Goal: Task Accomplishment & Management: Use online tool/utility

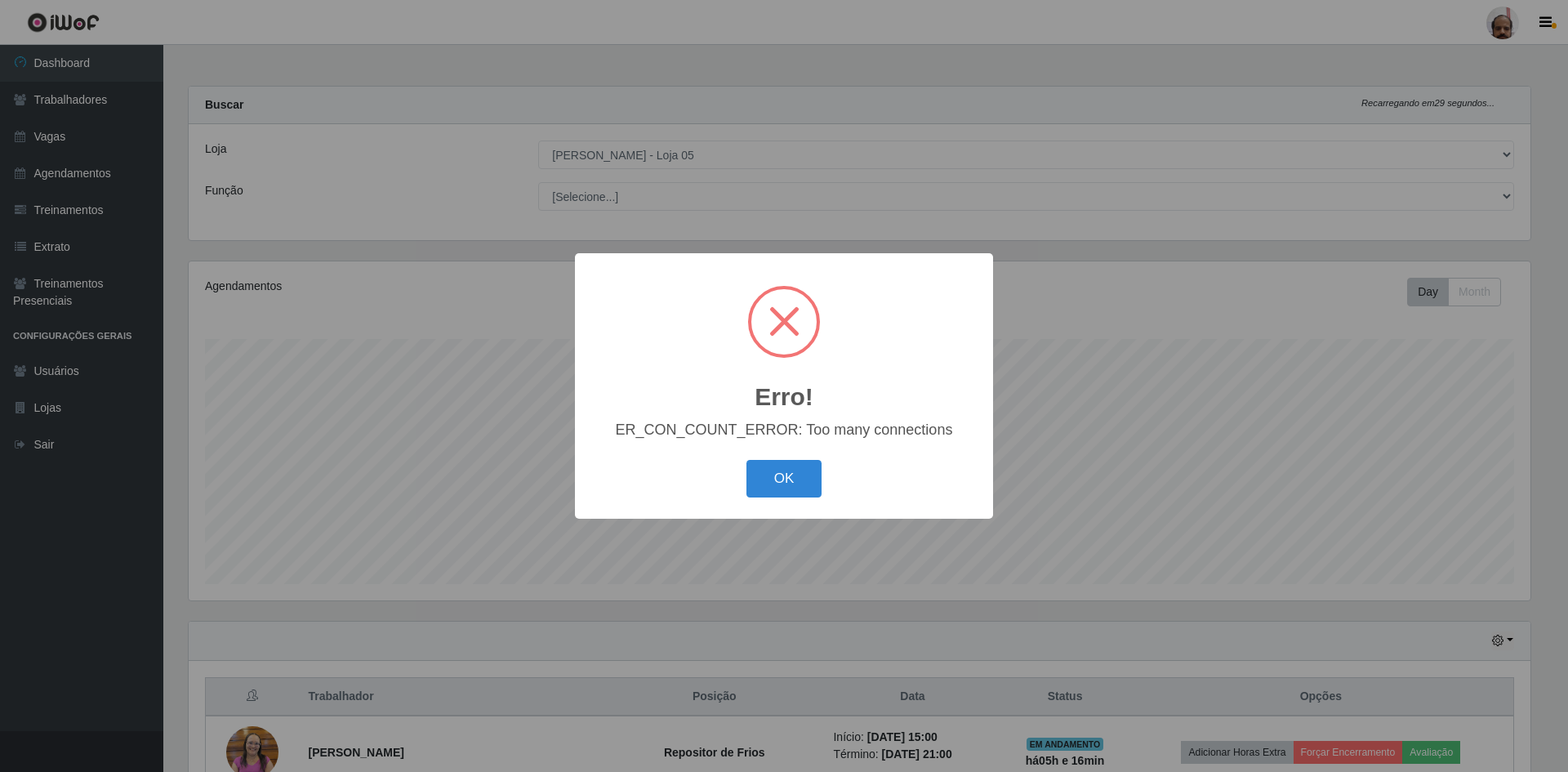
select select "252"
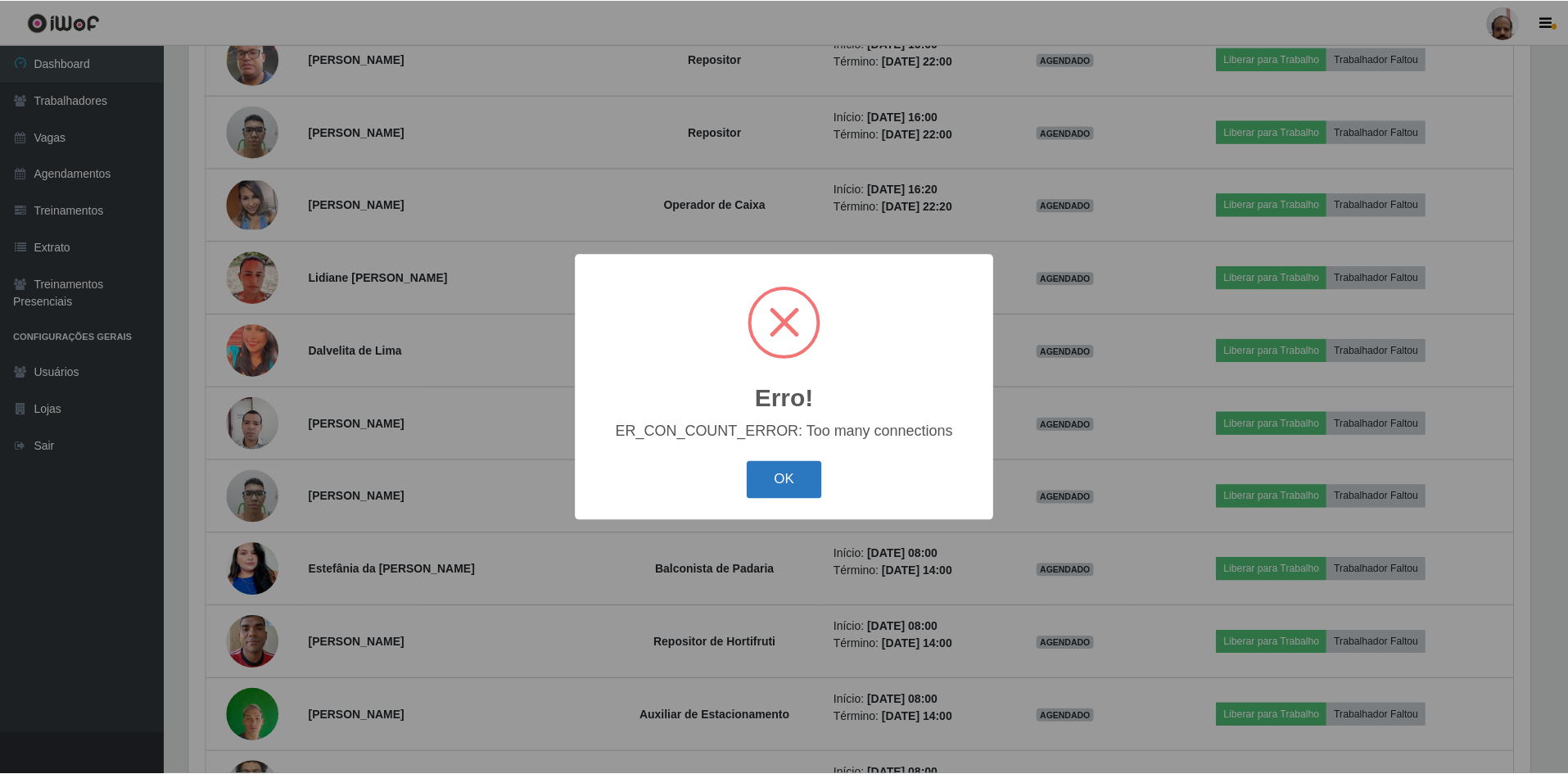
scroll to position [340, 1345]
click at [778, 481] on button "OK" at bounding box center [787, 480] width 76 height 39
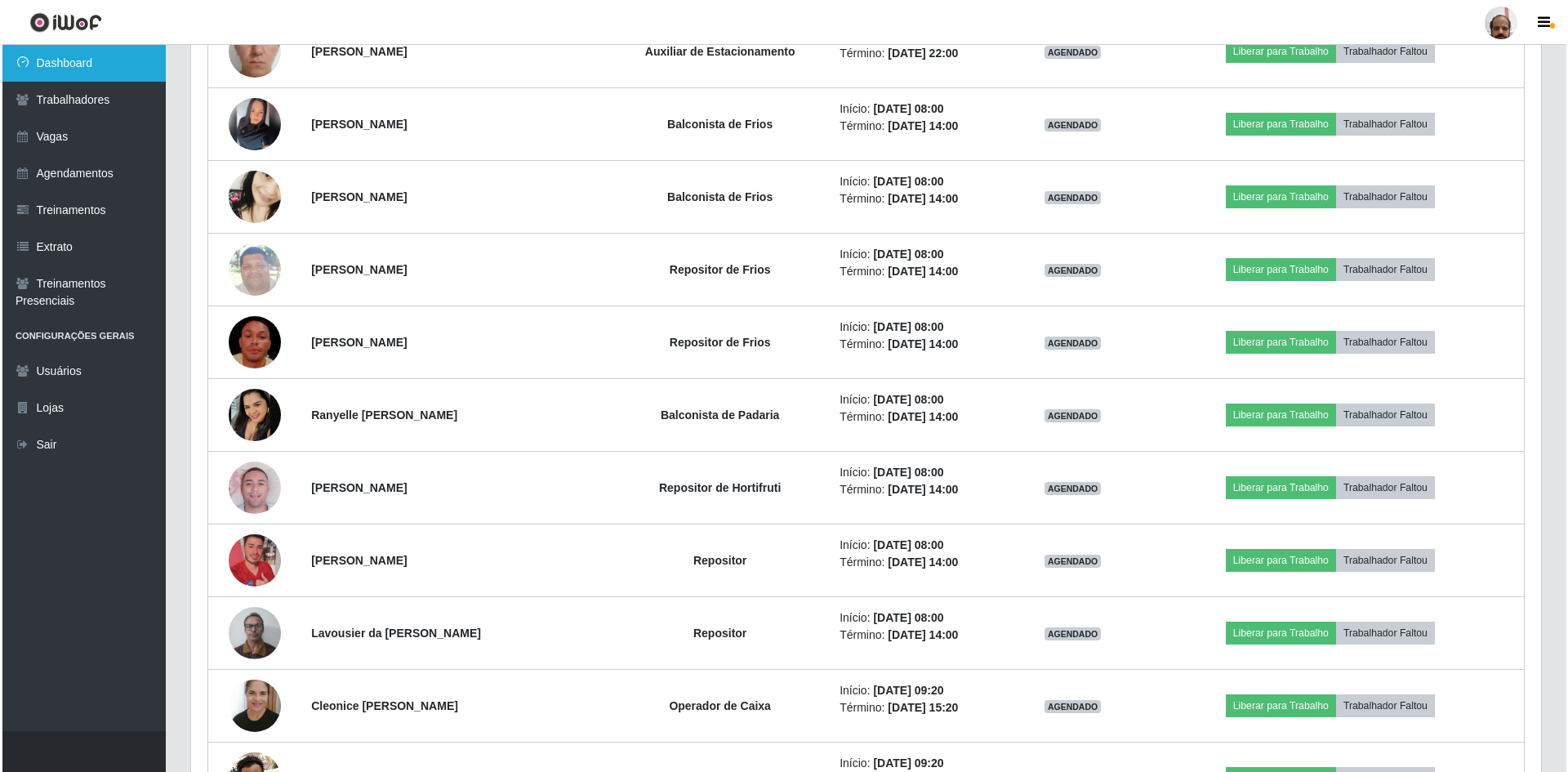
scroll to position [10972, 0]
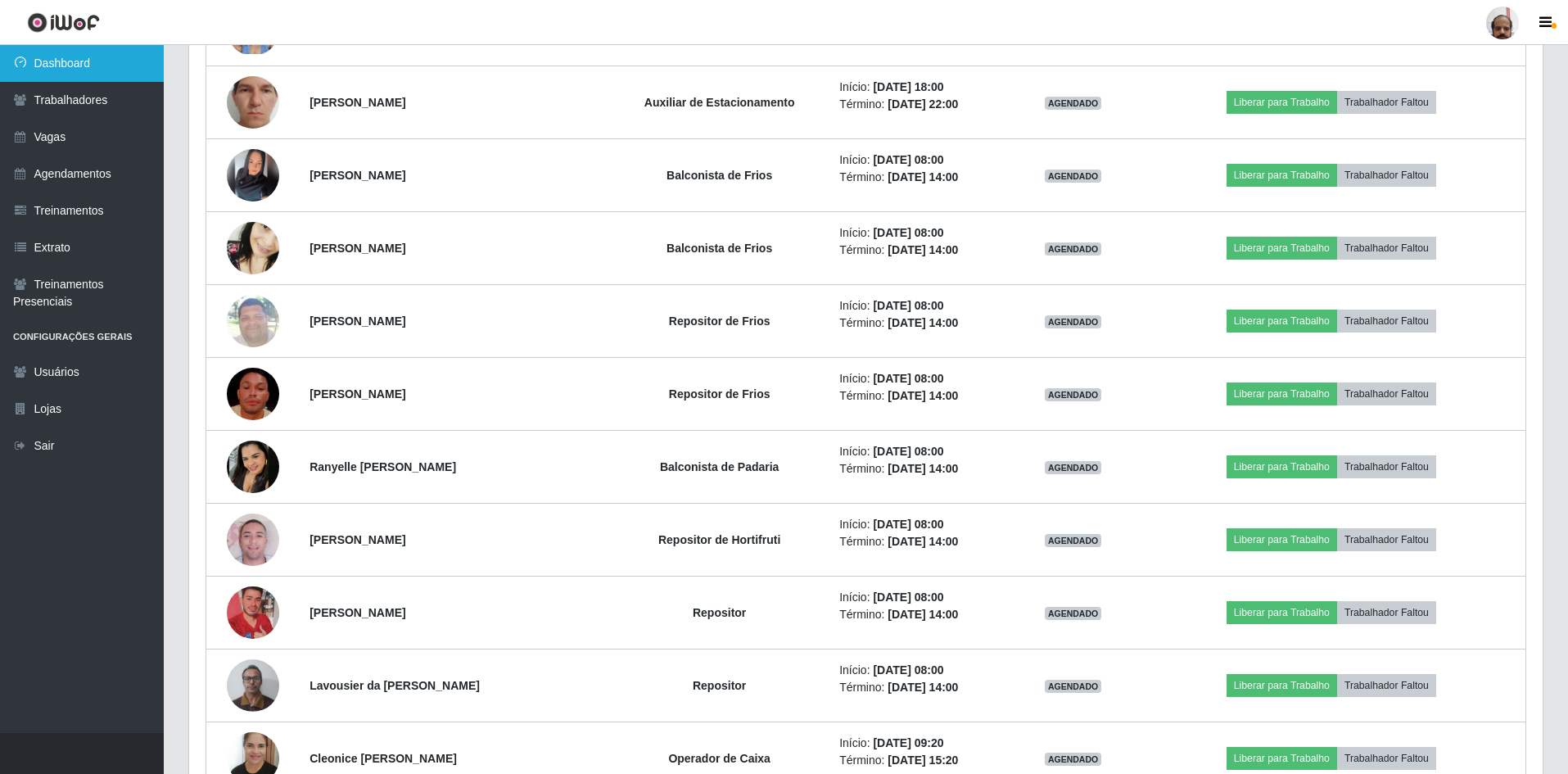
click at [57, 66] on link "Dashboard" at bounding box center [82, 63] width 164 height 37
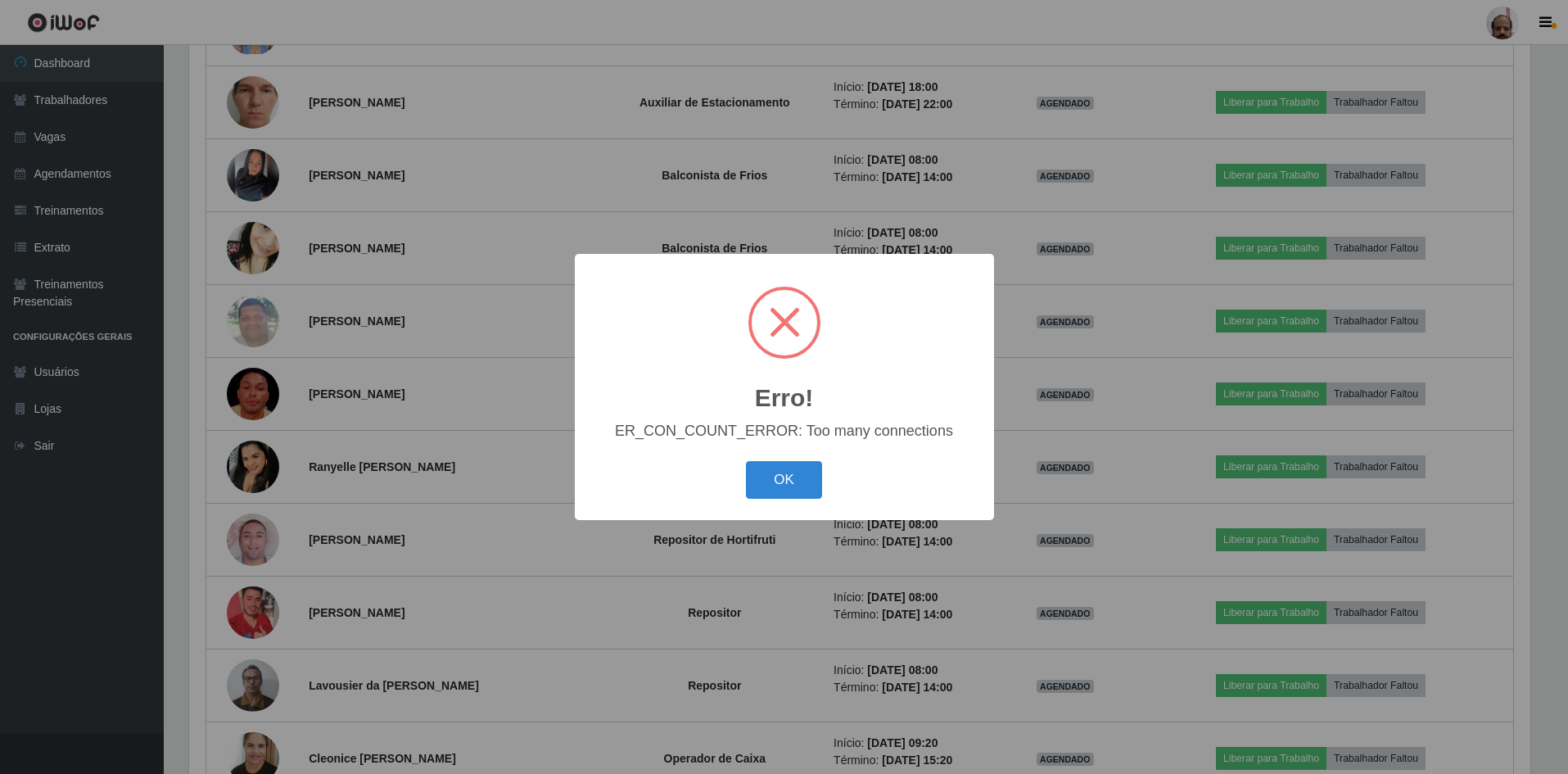
scroll to position [340, 1345]
drag, startPoint x: 785, startPoint y: 470, endPoint x: 670, endPoint y: 419, distance: 125.8
click at [787, 470] on button "OK" at bounding box center [787, 480] width 76 height 39
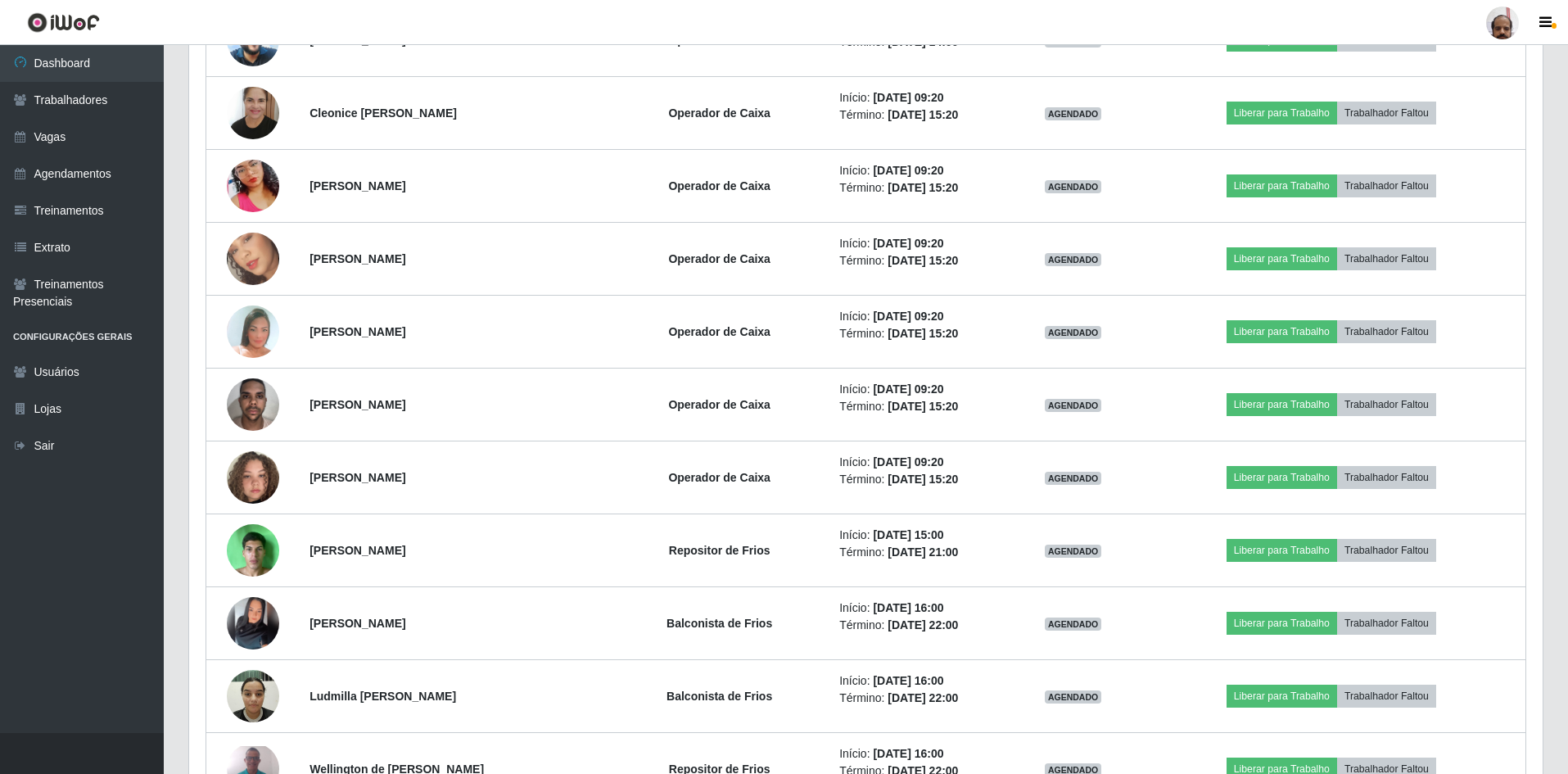
scroll to position [8417, 0]
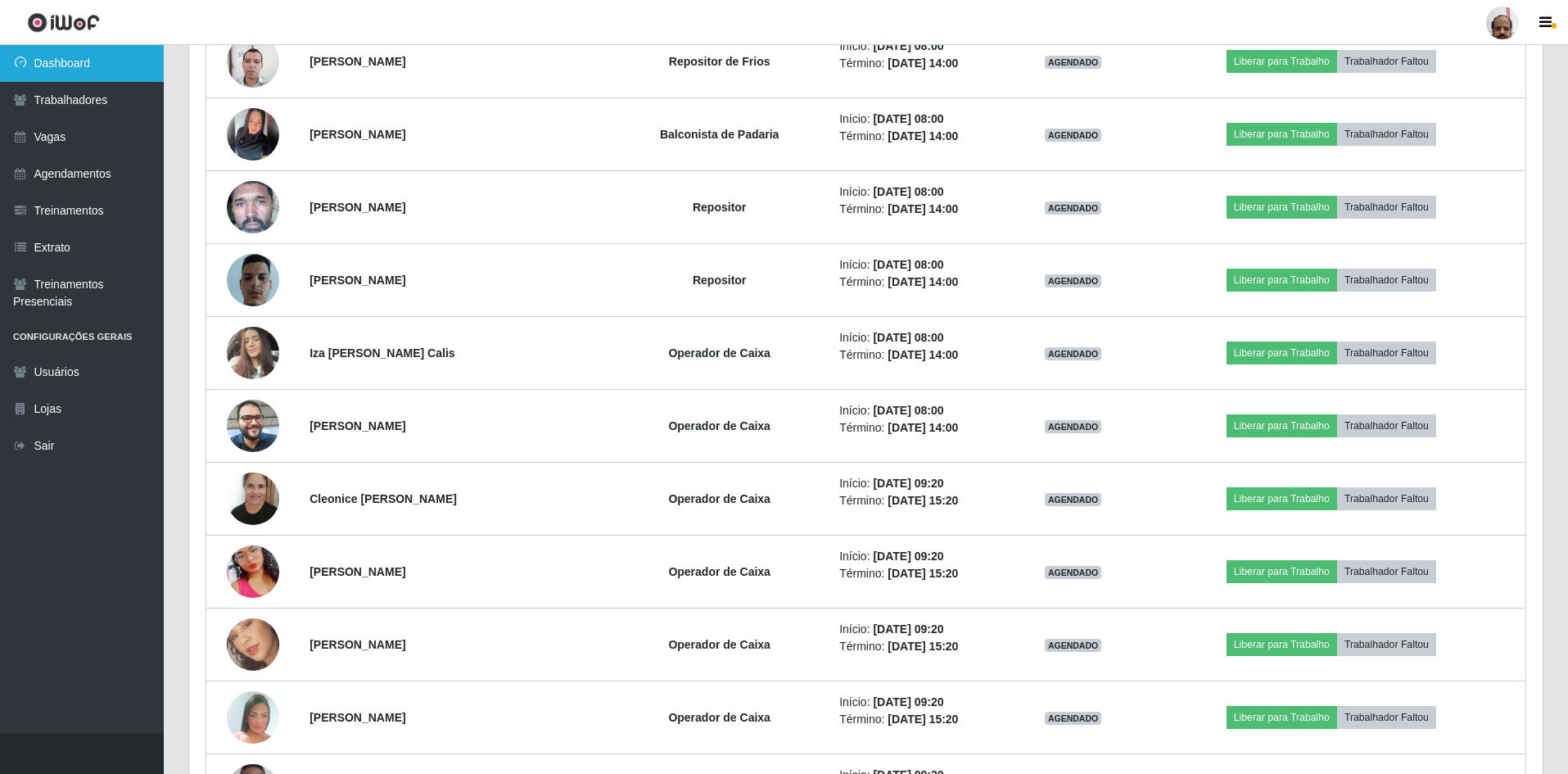
click at [54, 66] on link "Dashboard" at bounding box center [82, 63] width 164 height 37
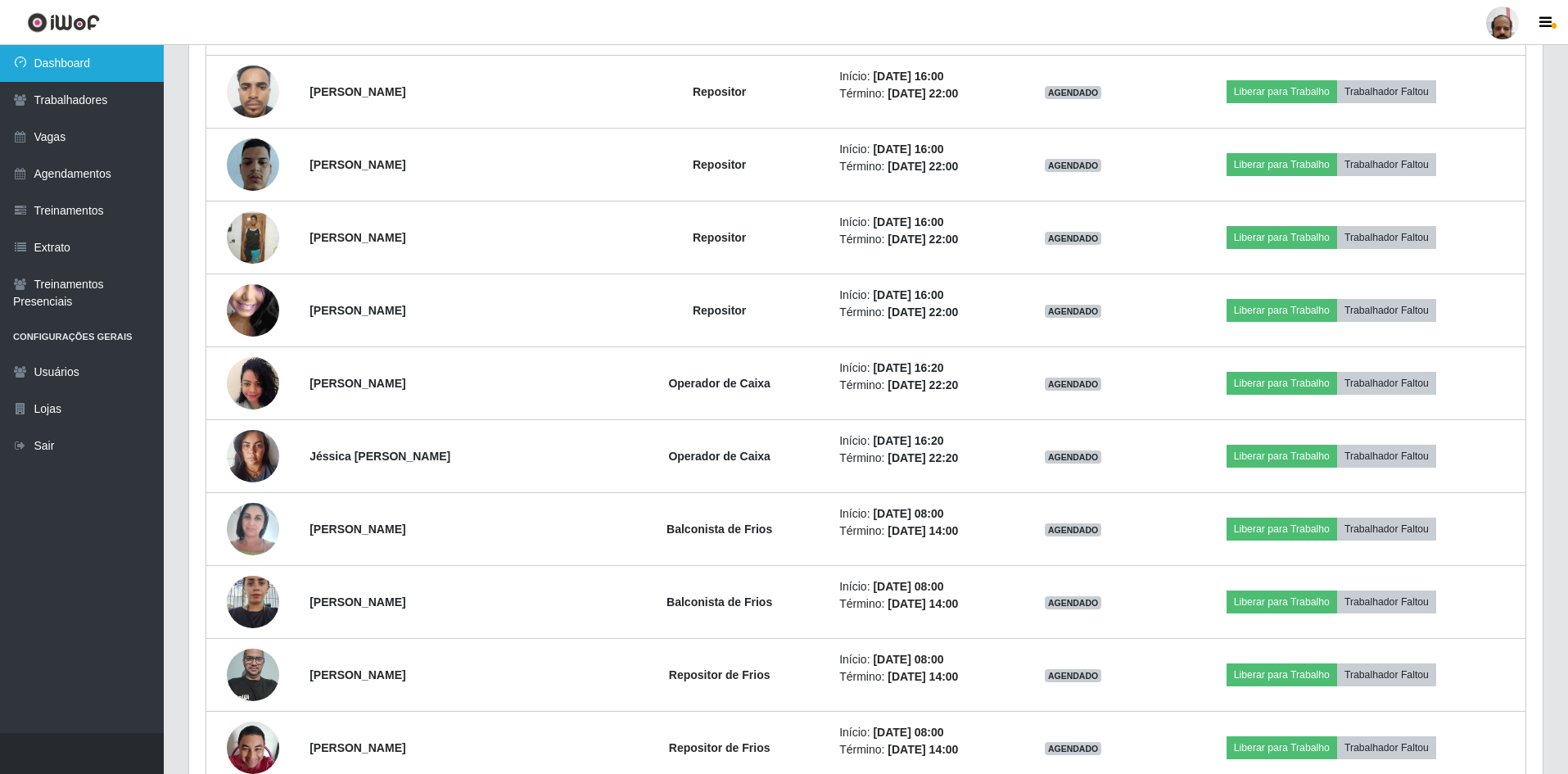
scroll to position [4317, 0]
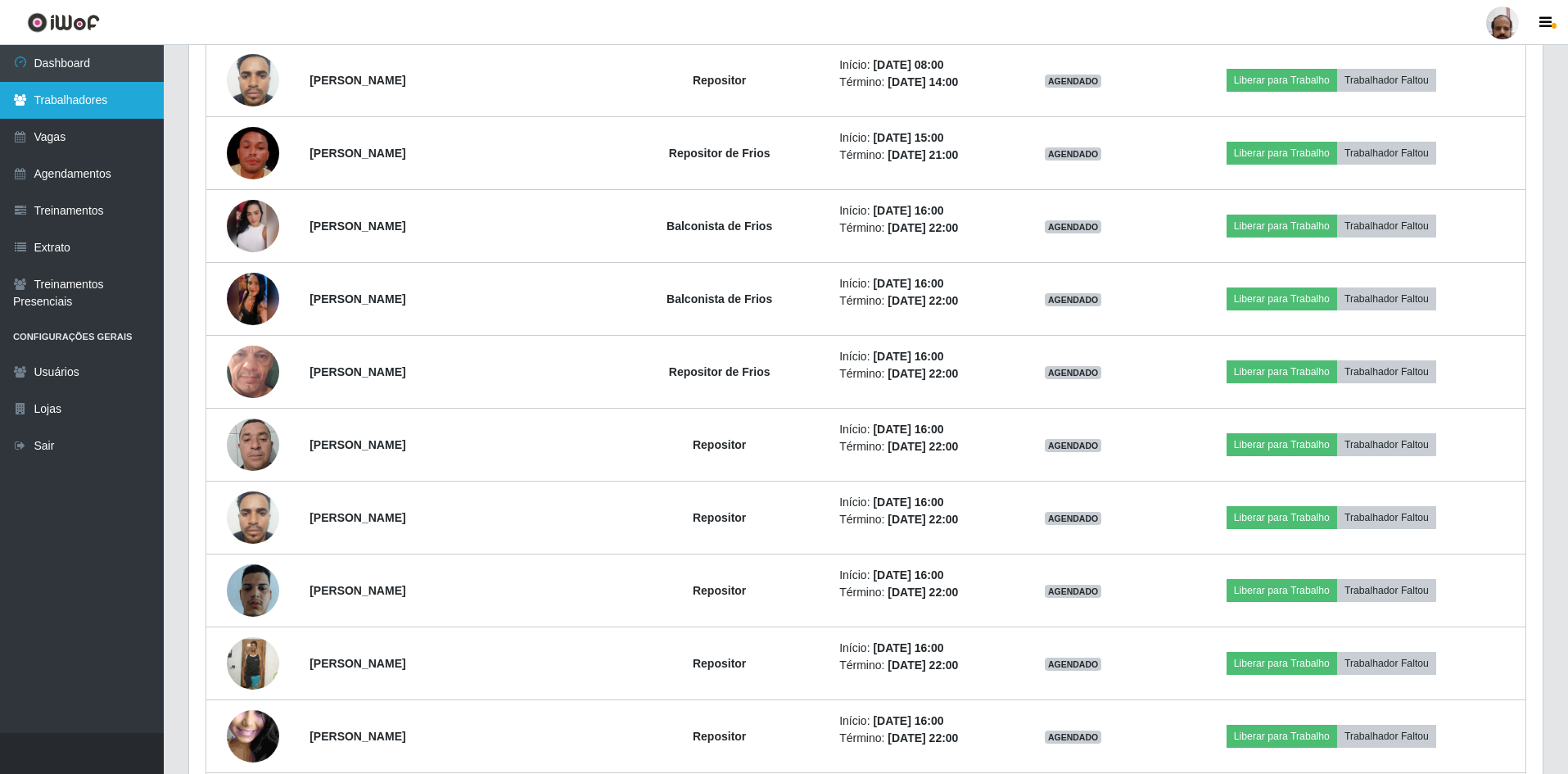
click at [54, 103] on link "Trabalhadores" at bounding box center [82, 100] width 164 height 37
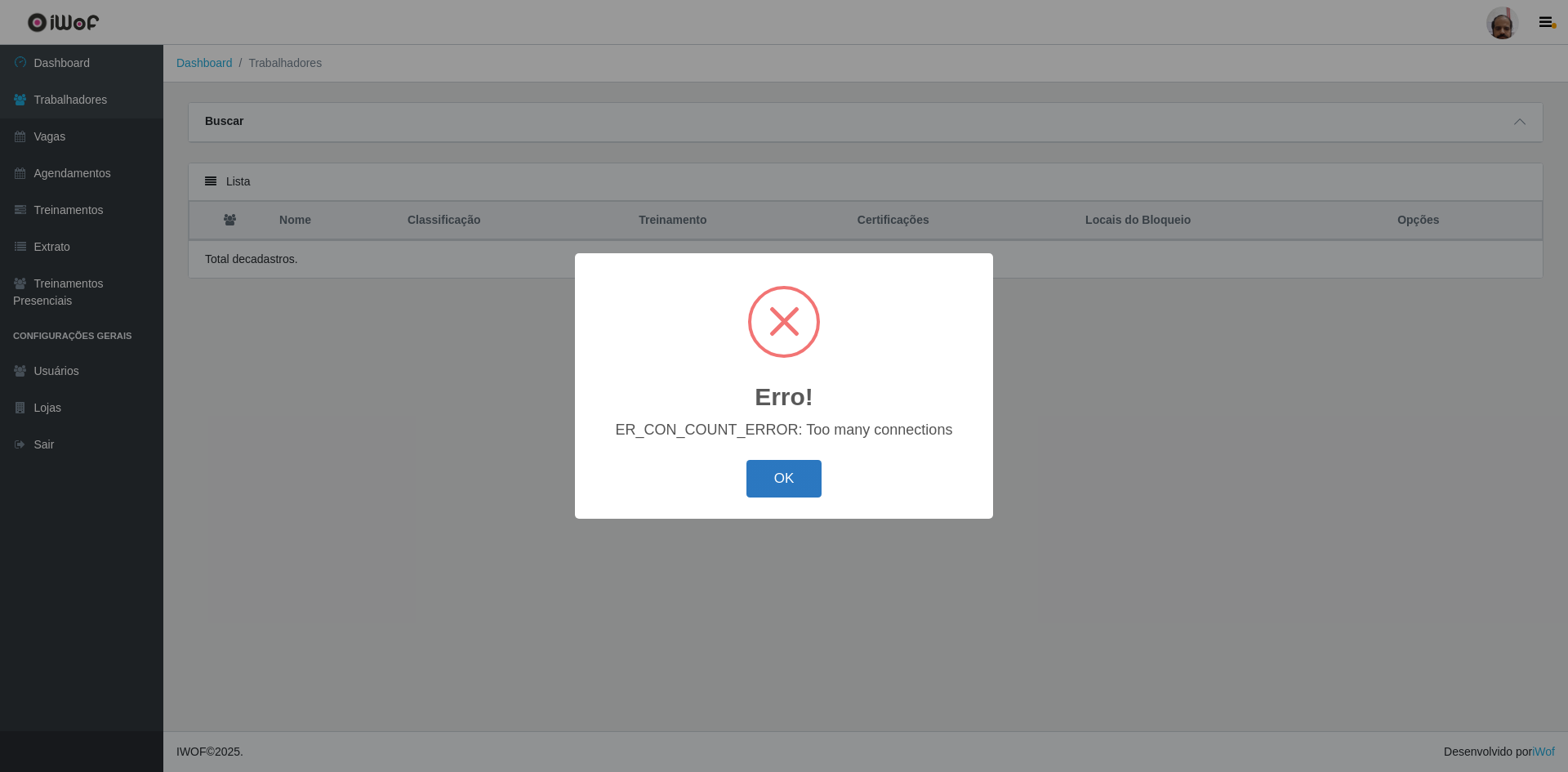
click at [771, 481] on button "OK" at bounding box center [784, 479] width 76 height 39
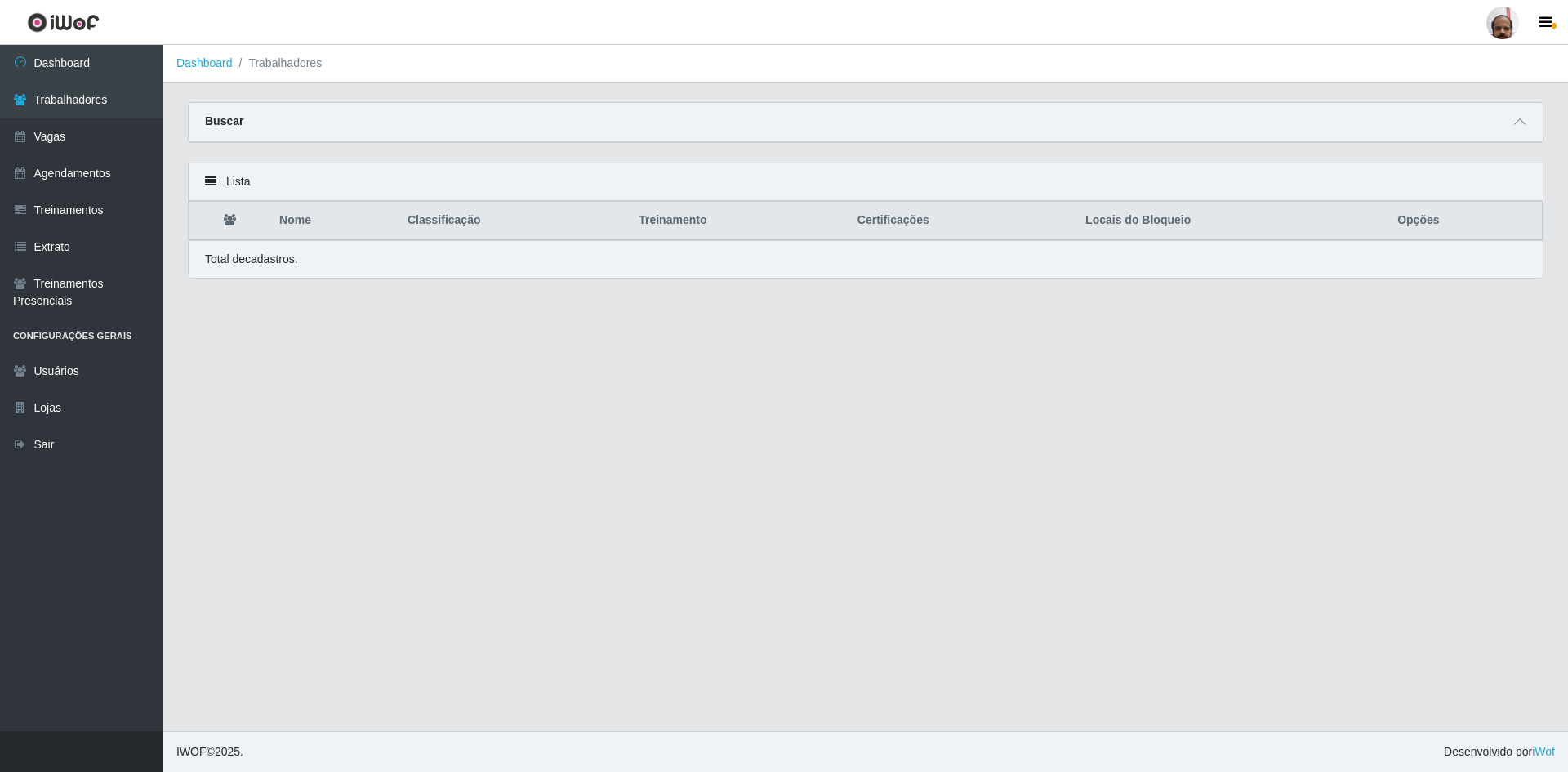
click at [287, 179] on div "Lista" at bounding box center [865, 183] width 1354 height 38
click at [266, 116] on div "Buscar" at bounding box center [865, 122] width 1354 height 40
click at [200, 126] on div "Buscar" at bounding box center [865, 122] width 1354 height 40
click at [1517, 123] on icon at bounding box center [1519, 121] width 12 height 12
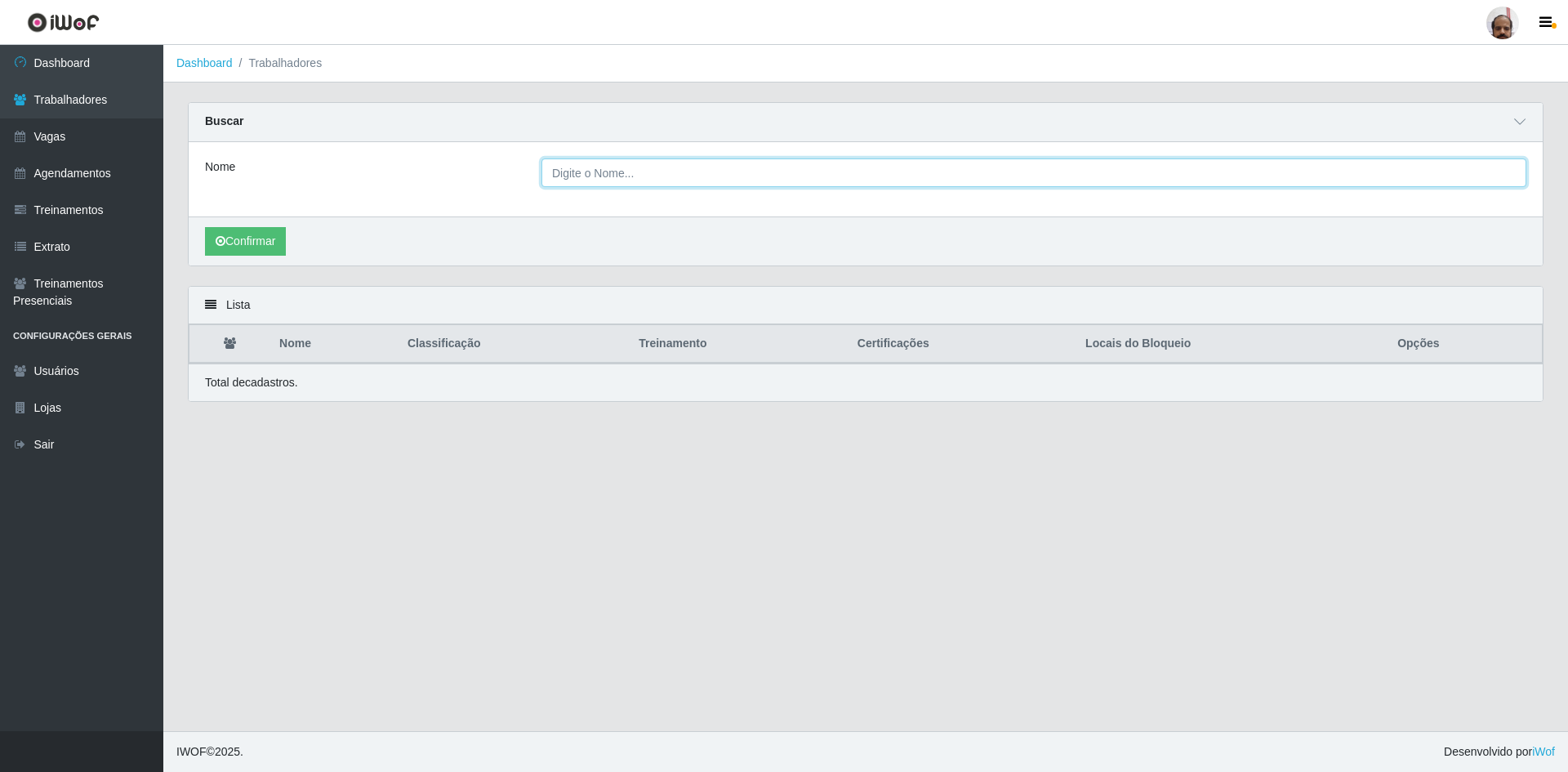
click at [613, 173] on input "Nome" at bounding box center [1034, 173] width 985 height 29
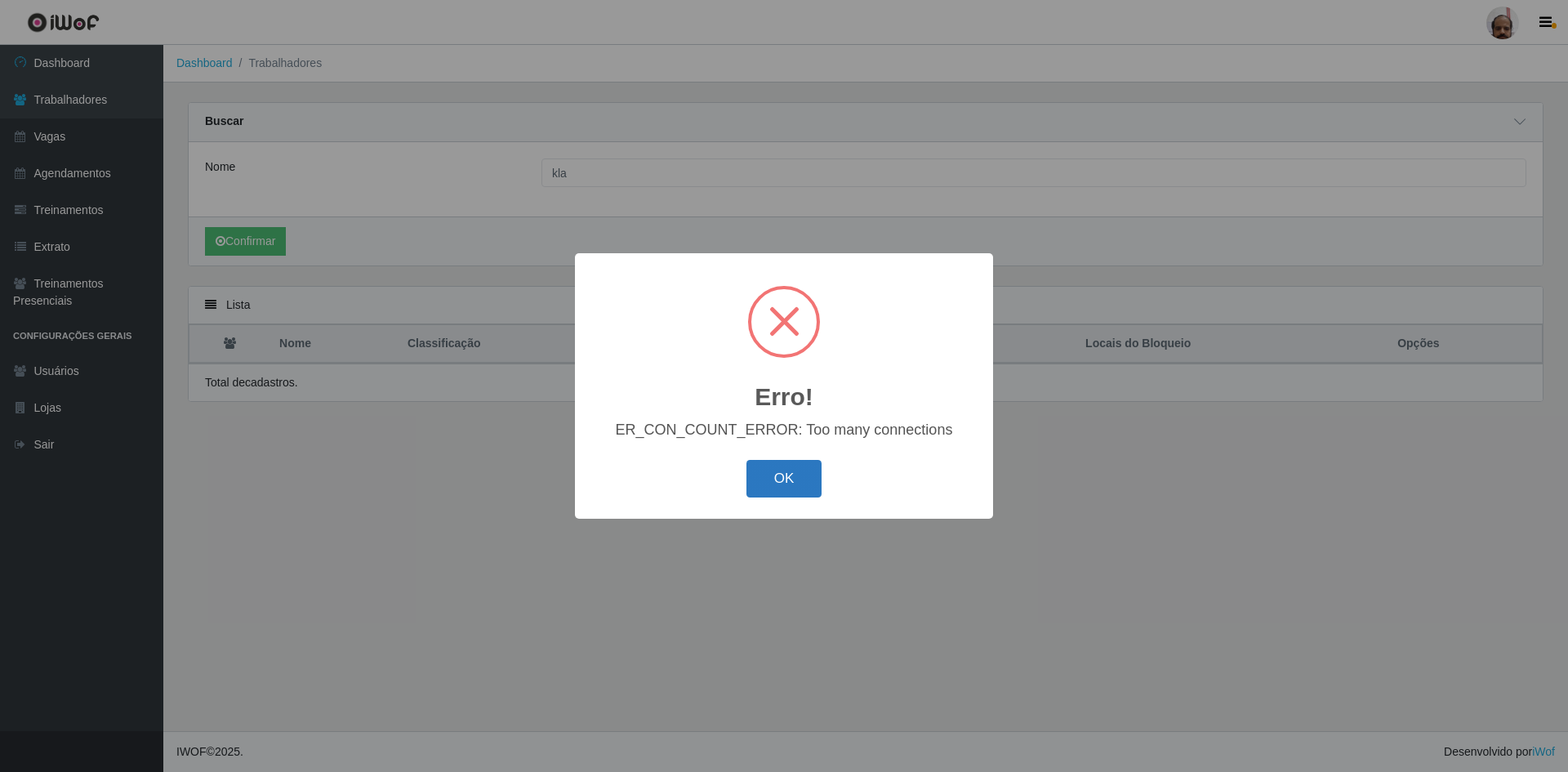
click at [808, 482] on button "OK" at bounding box center [784, 479] width 76 height 39
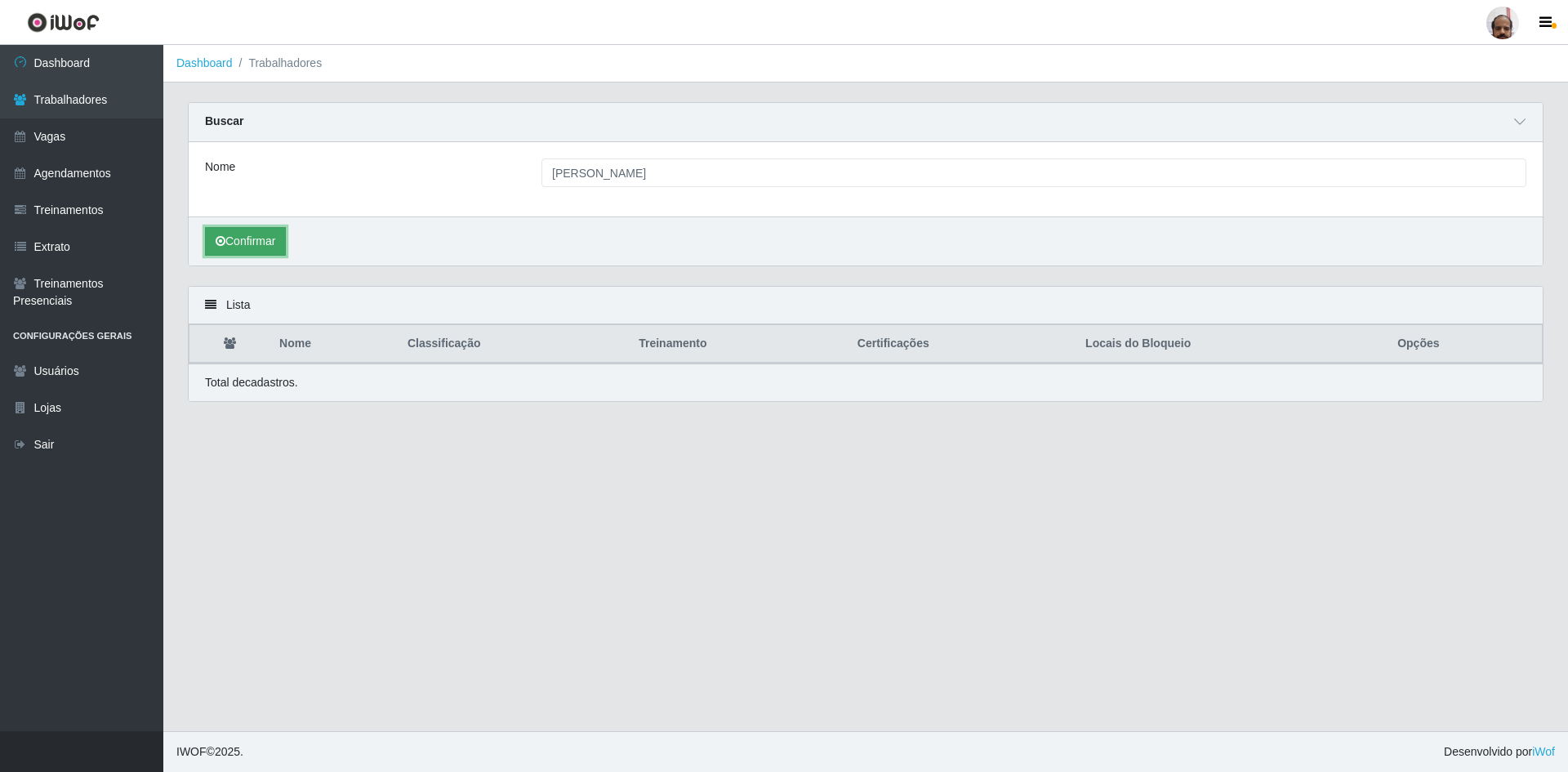
click at [263, 238] on button "Confirmar" at bounding box center [246, 241] width 81 height 29
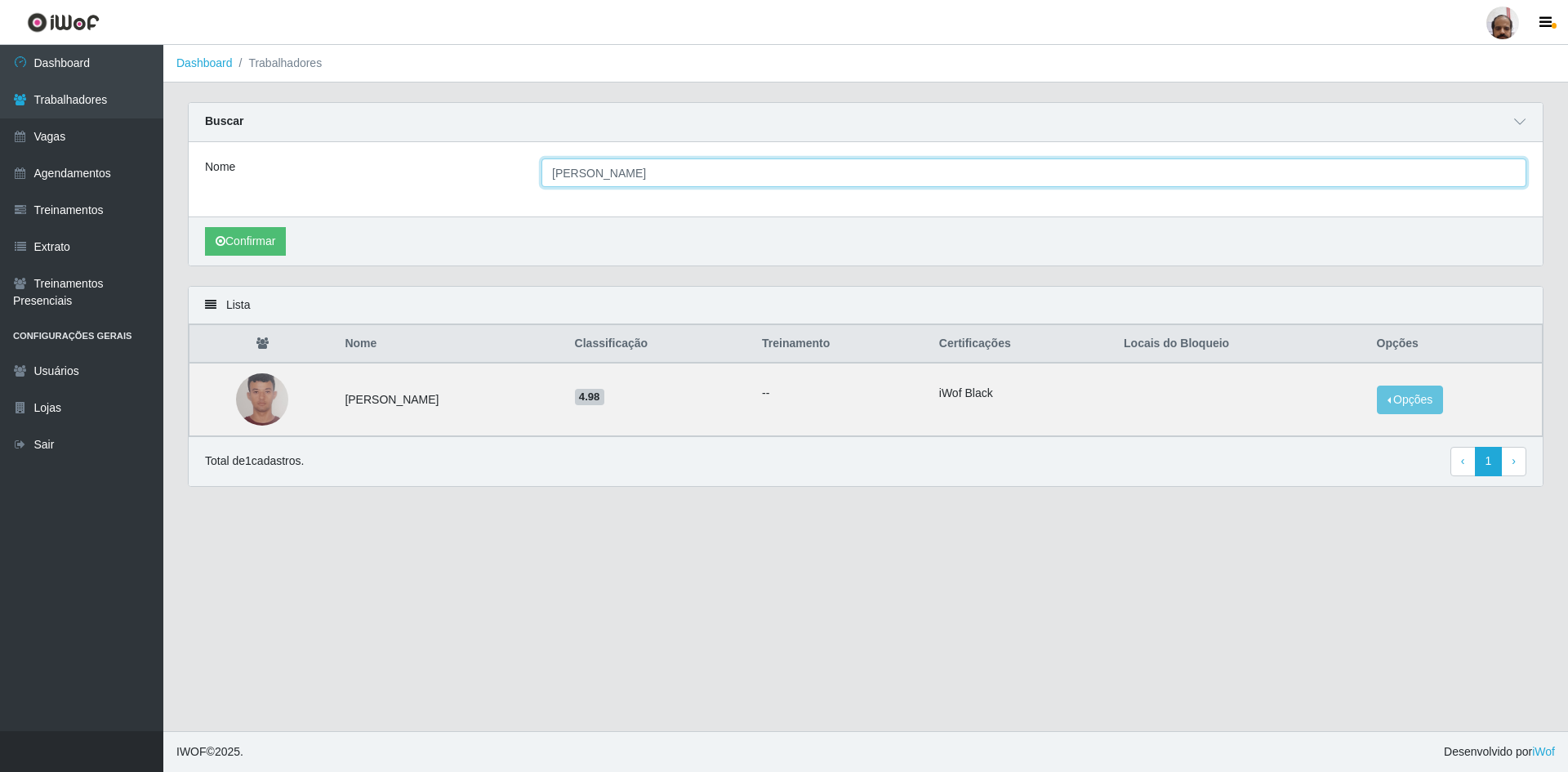
click at [606, 166] on input "klaus" at bounding box center [1034, 173] width 985 height 29
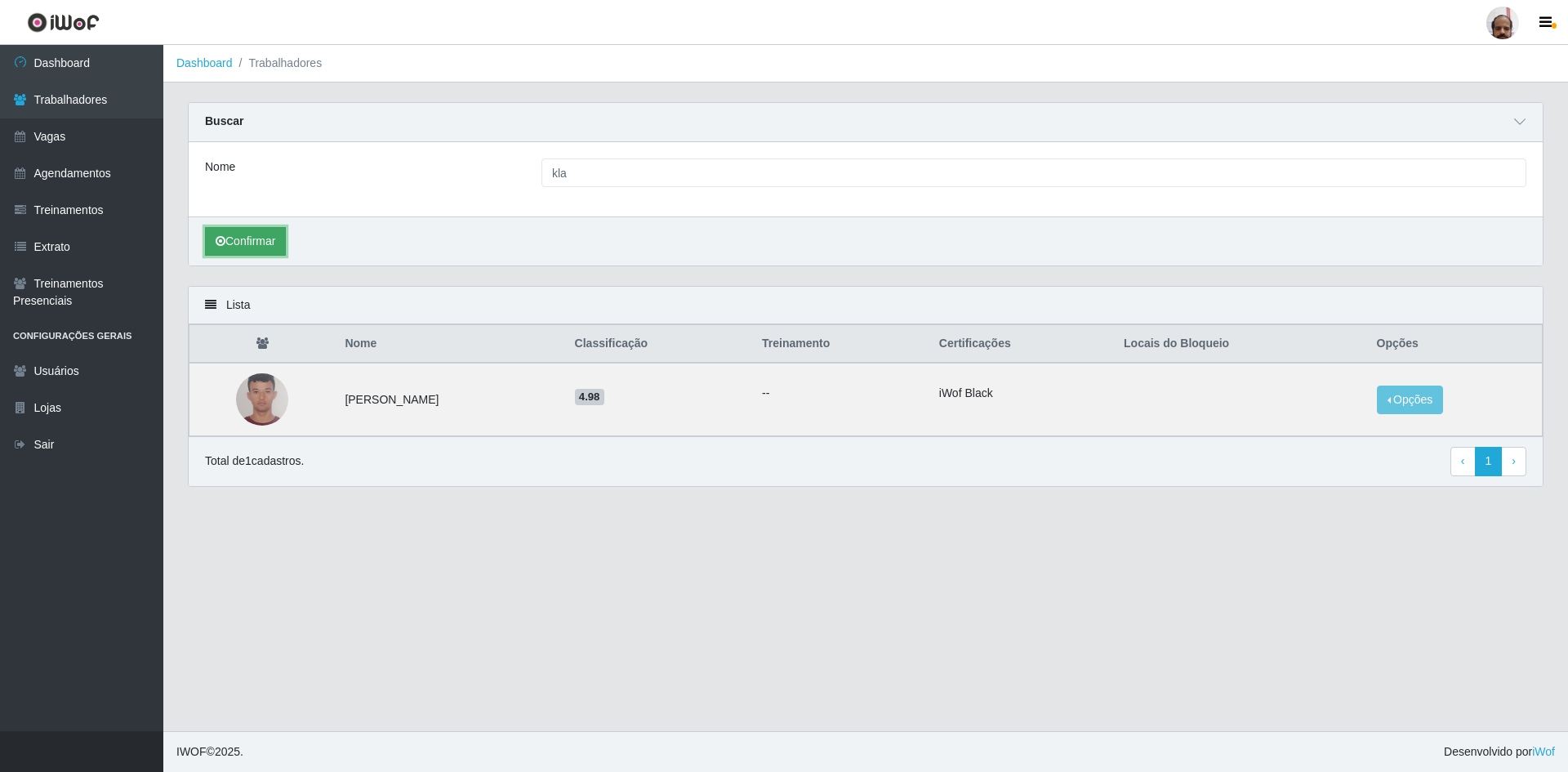
click at [257, 242] on button "Confirmar" at bounding box center [246, 241] width 81 height 29
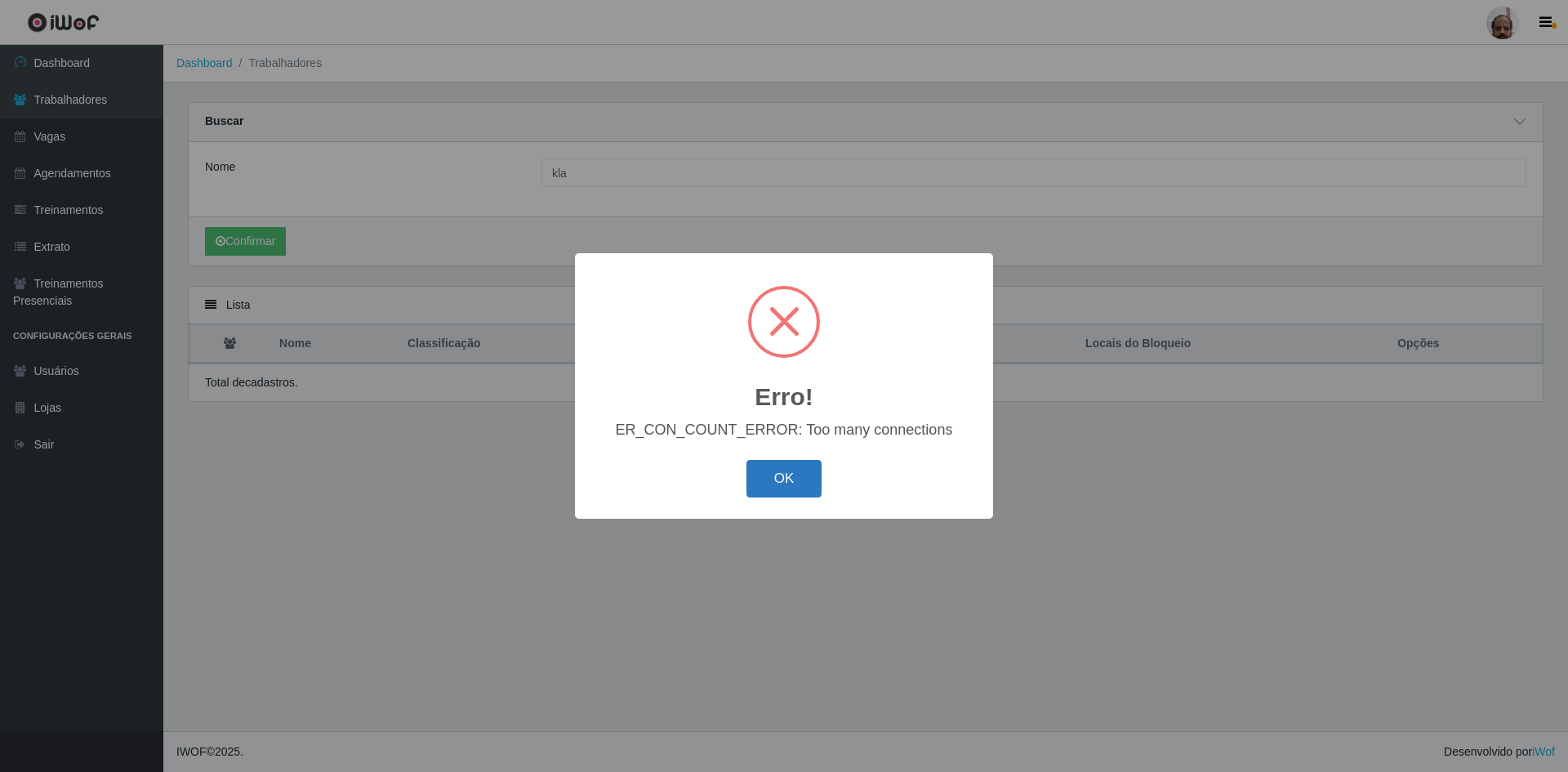
click at [799, 481] on button "OK" at bounding box center [784, 479] width 76 height 39
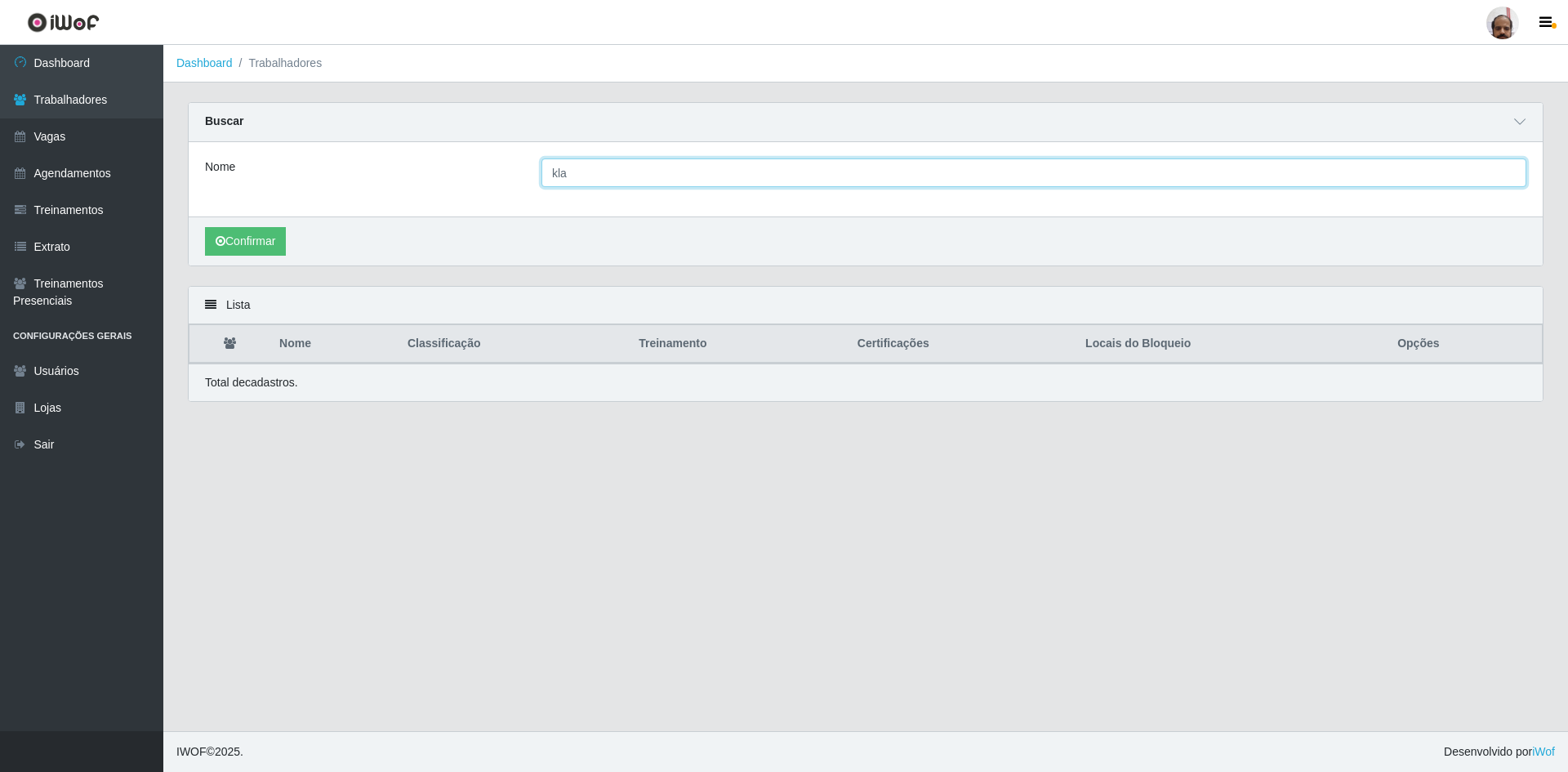
click at [594, 175] on input "kla" at bounding box center [1034, 173] width 985 height 29
type input "k"
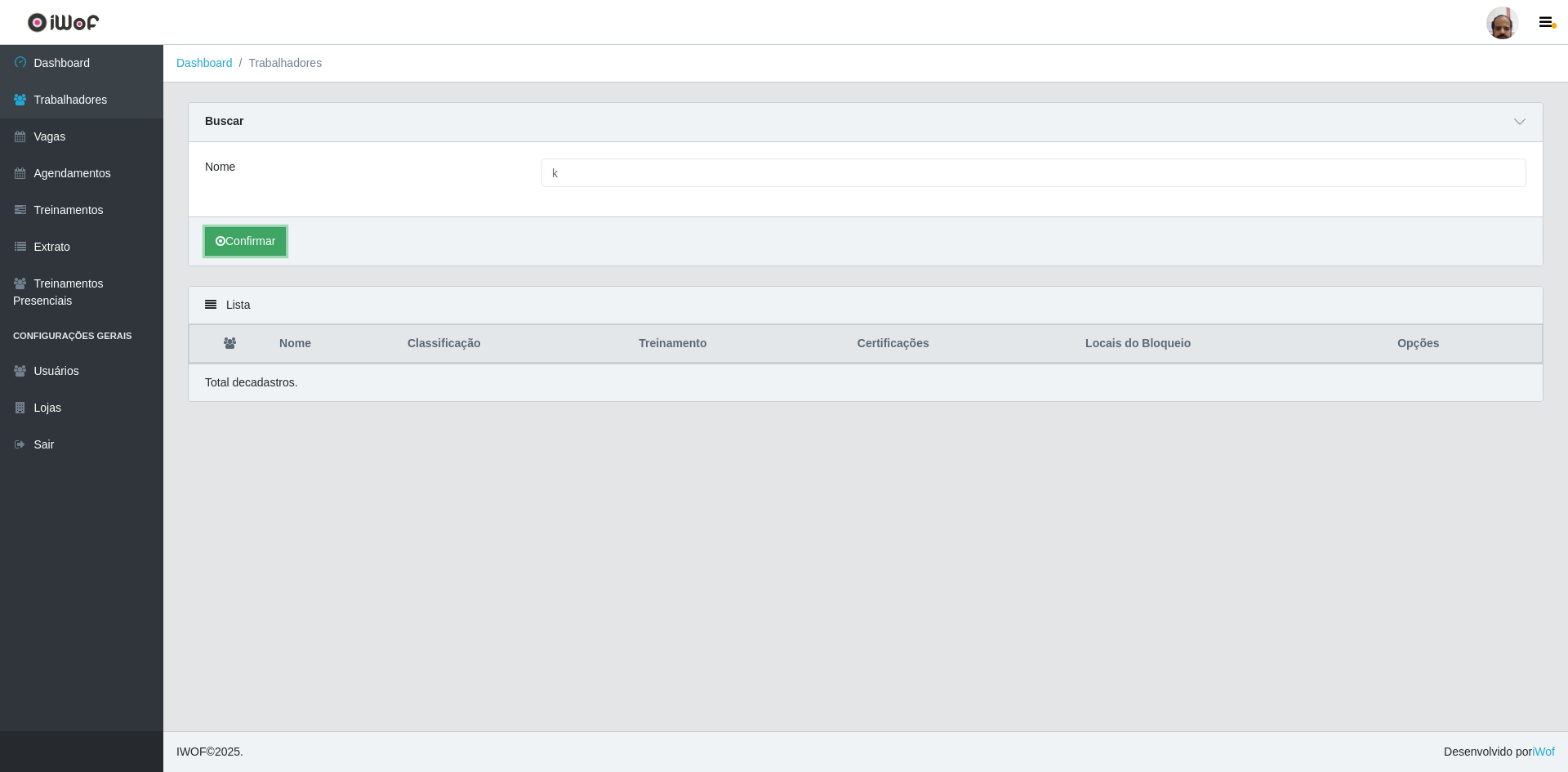
click at [252, 250] on button "Confirmar" at bounding box center [246, 241] width 81 height 29
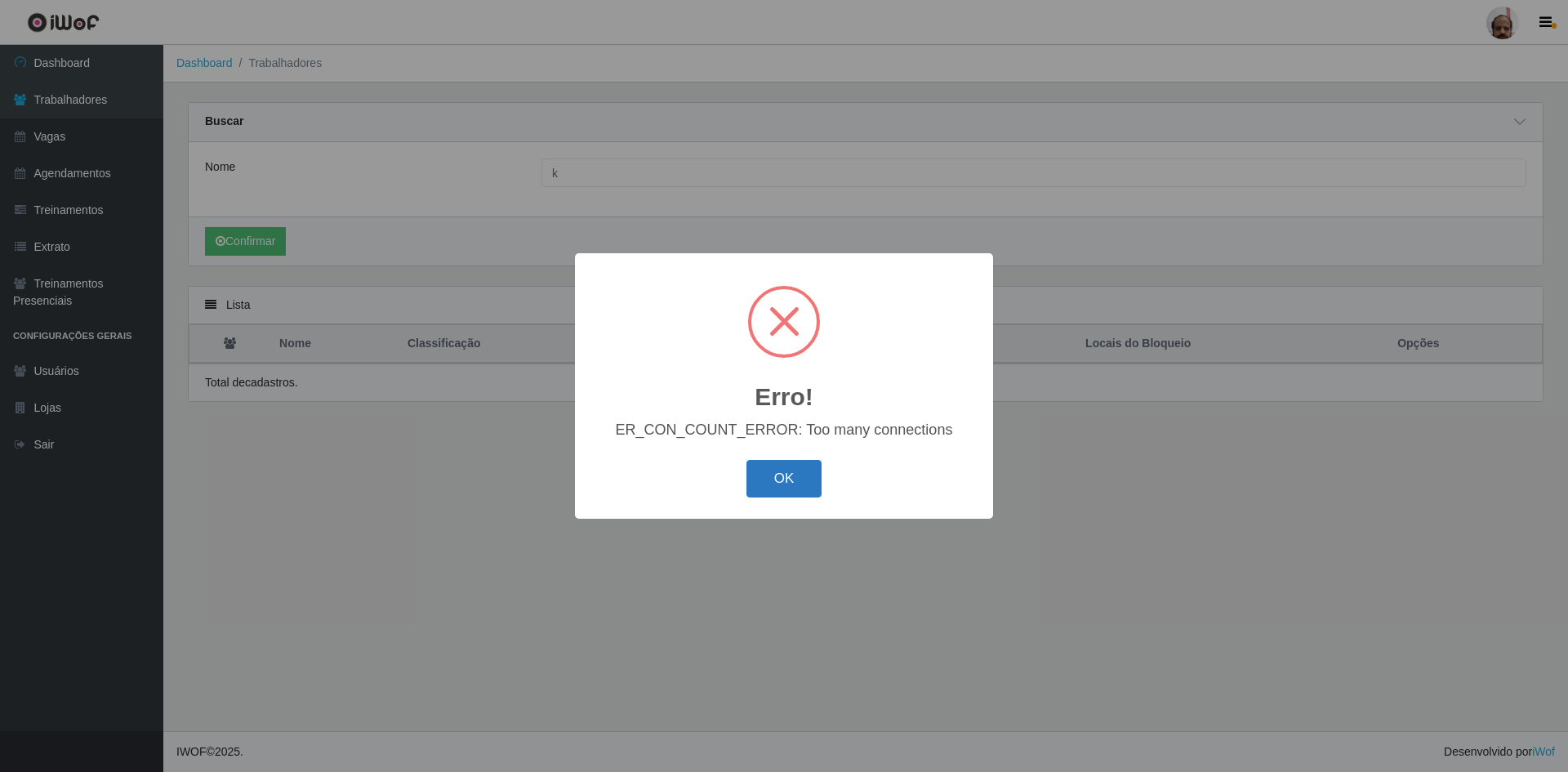
click at [784, 482] on button "OK" at bounding box center [784, 479] width 76 height 39
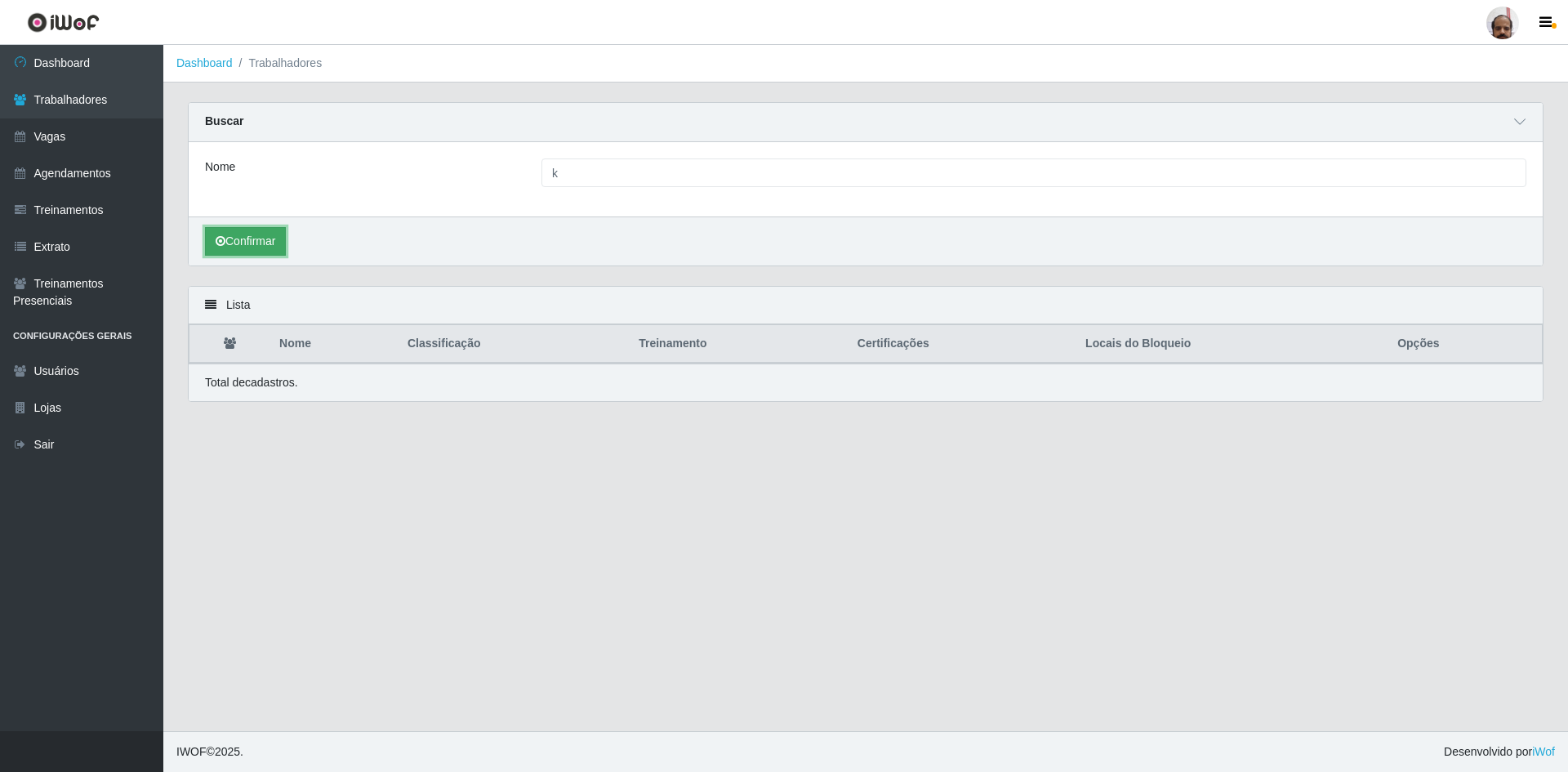
click at [260, 235] on button "Confirmar" at bounding box center [246, 241] width 81 height 29
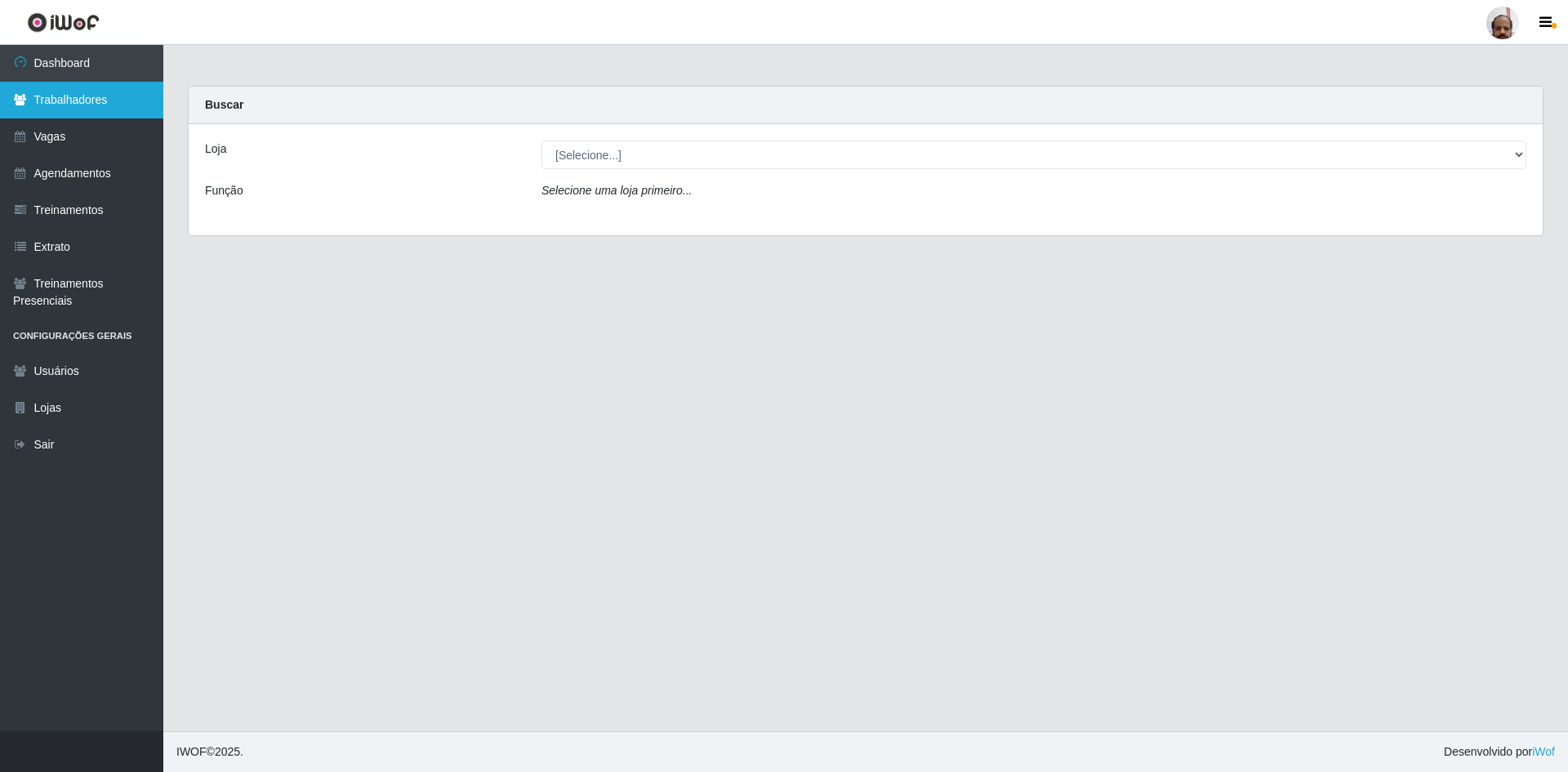
click at [46, 101] on link "Trabalhadores" at bounding box center [82, 100] width 164 height 37
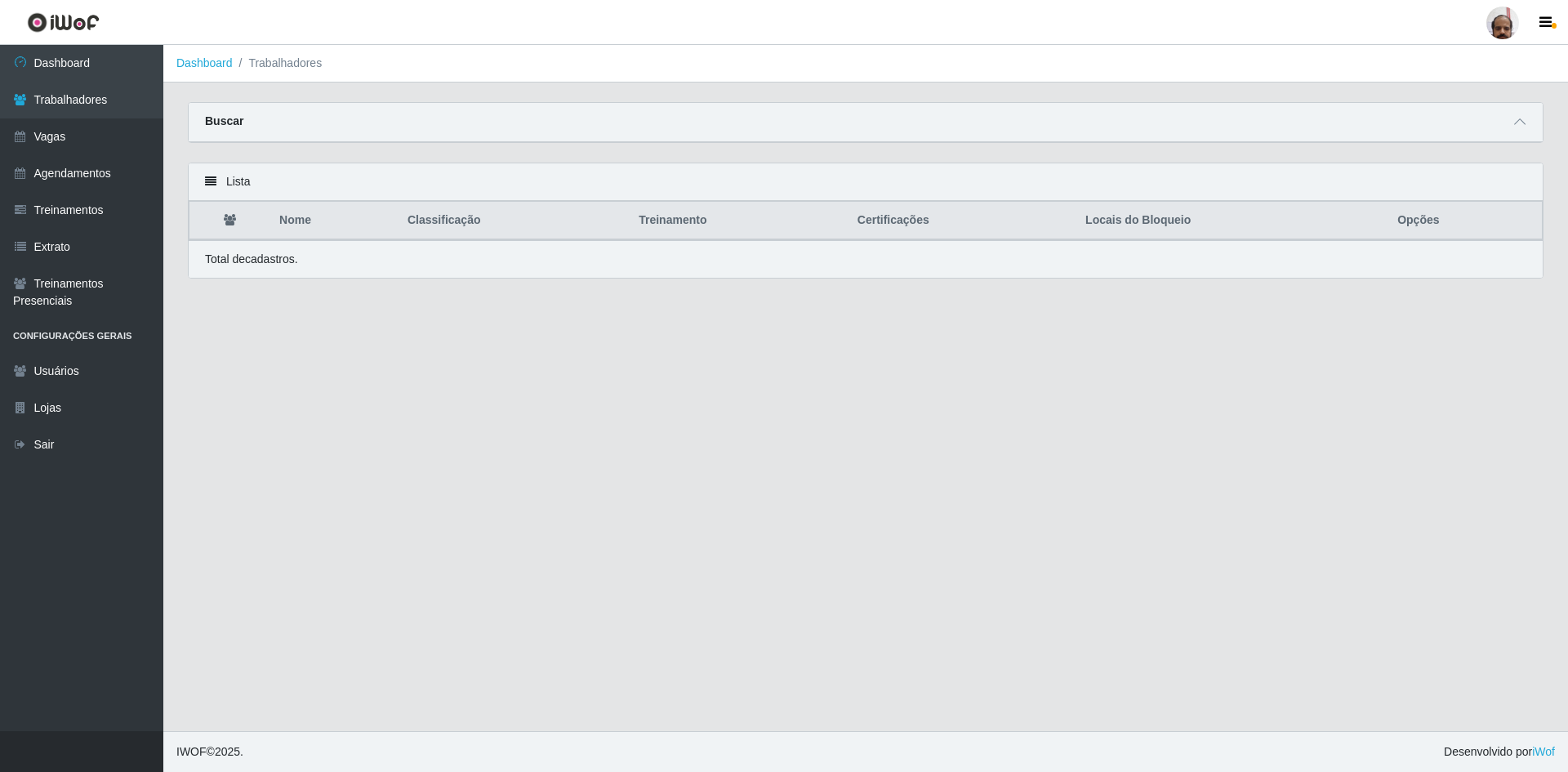
click at [273, 131] on div "Buscar" at bounding box center [865, 122] width 1354 height 40
click at [1523, 119] on icon at bounding box center [1519, 121] width 12 height 12
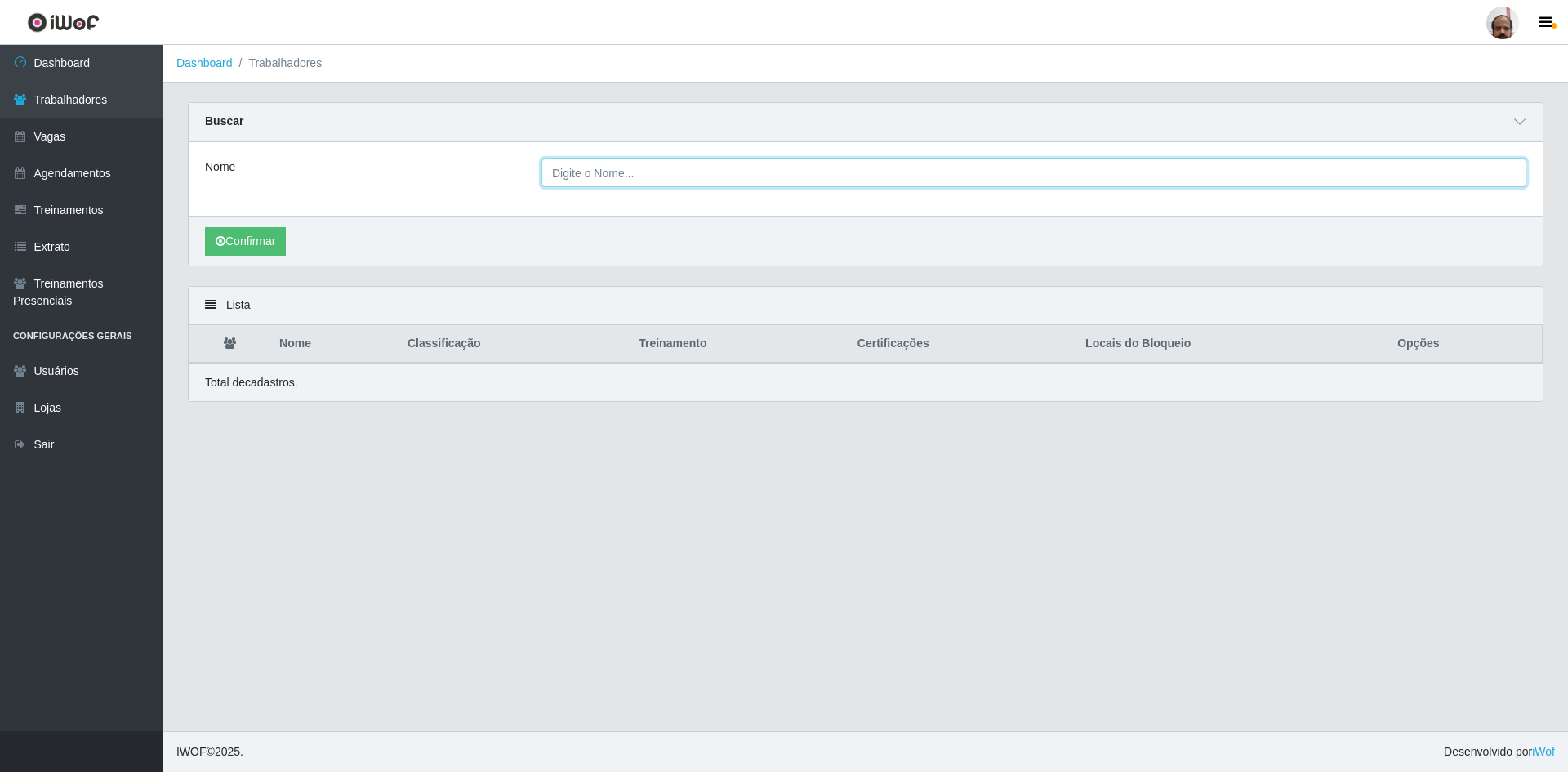
click at [615, 174] on input "Nome" at bounding box center [1034, 173] width 985 height 29
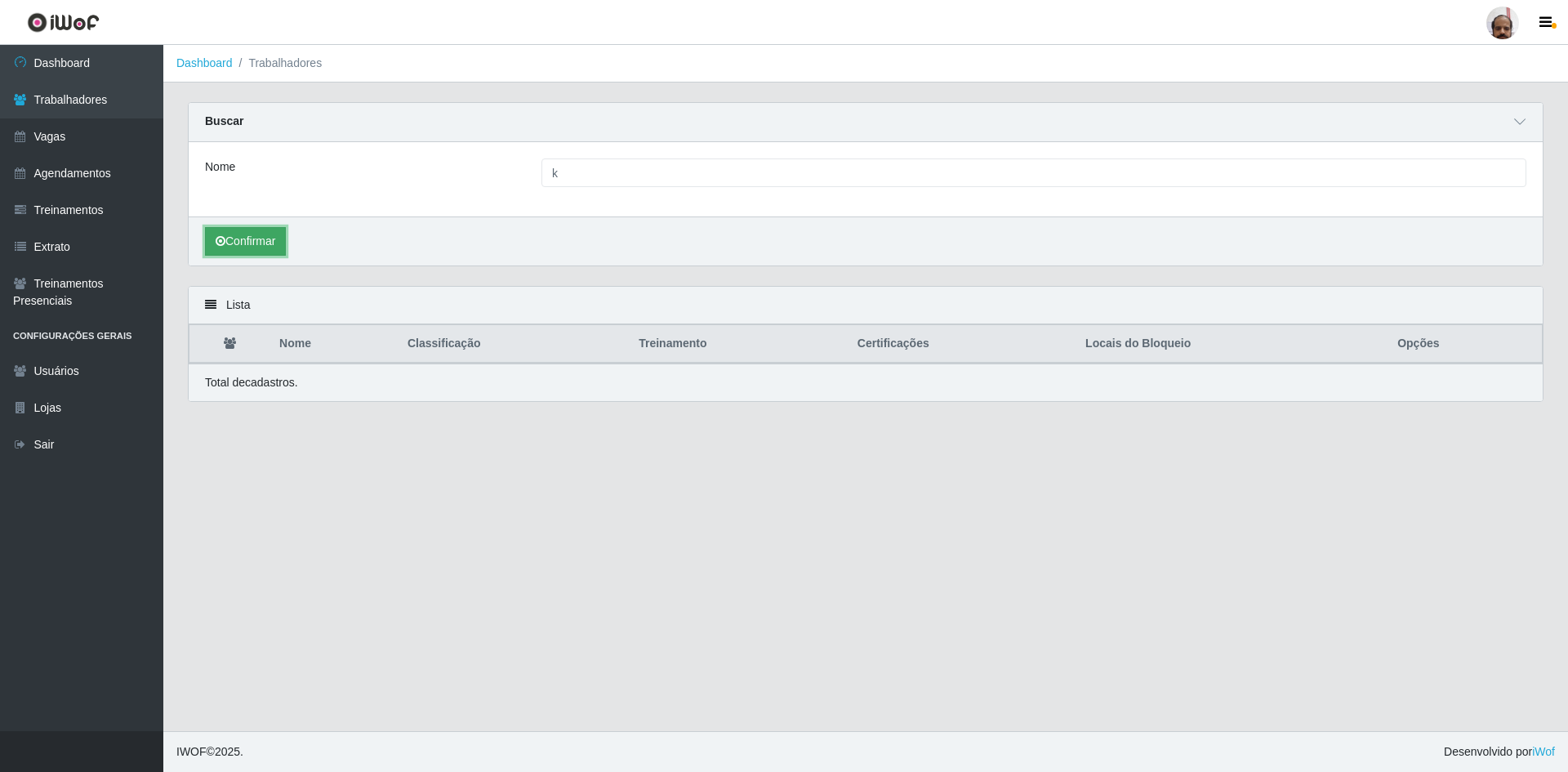
click at [266, 245] on button "Confirmar" at bounding box center [246, 241] width 81 height 29
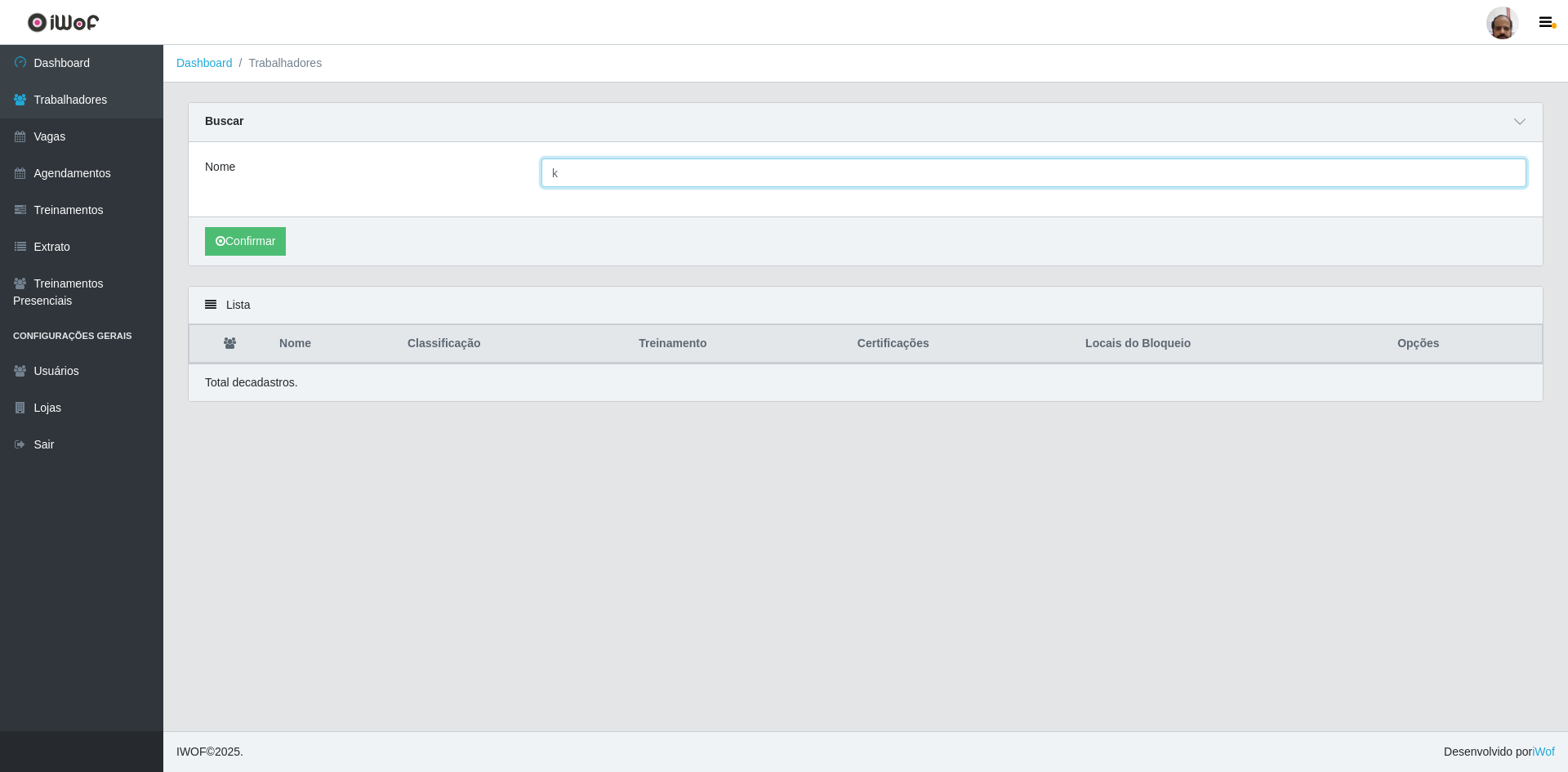
click at [570, 170] on input "k" at bounding box center [1034, 173] width 985 height 29
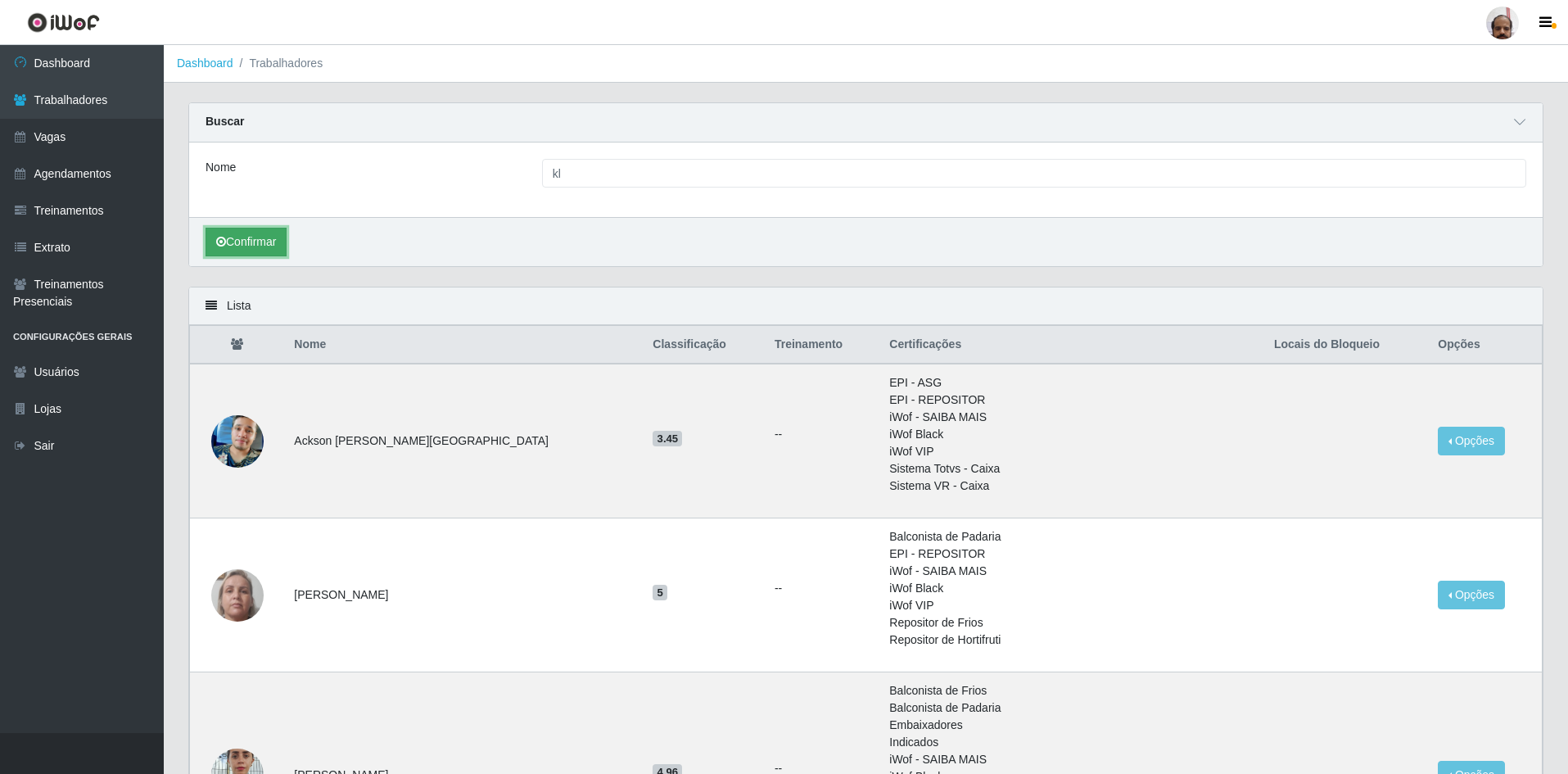
click at [237, 250] on button "Confirmar" at bounding box center [246, 242] width 81 height 29
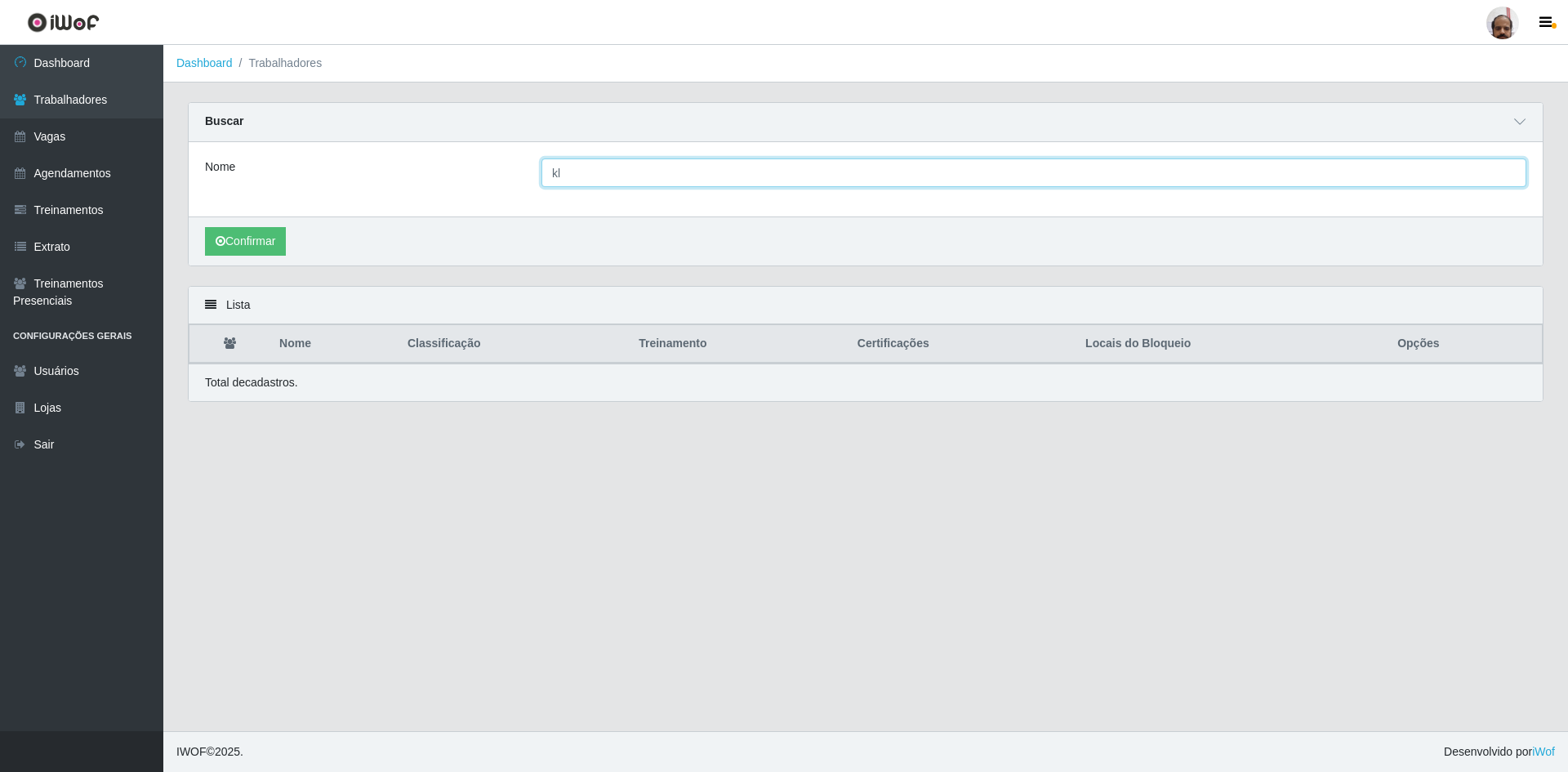
click at [572, 178] on input "kl" at bounding box center [1034, 173] width 985 height 29
type input "k"
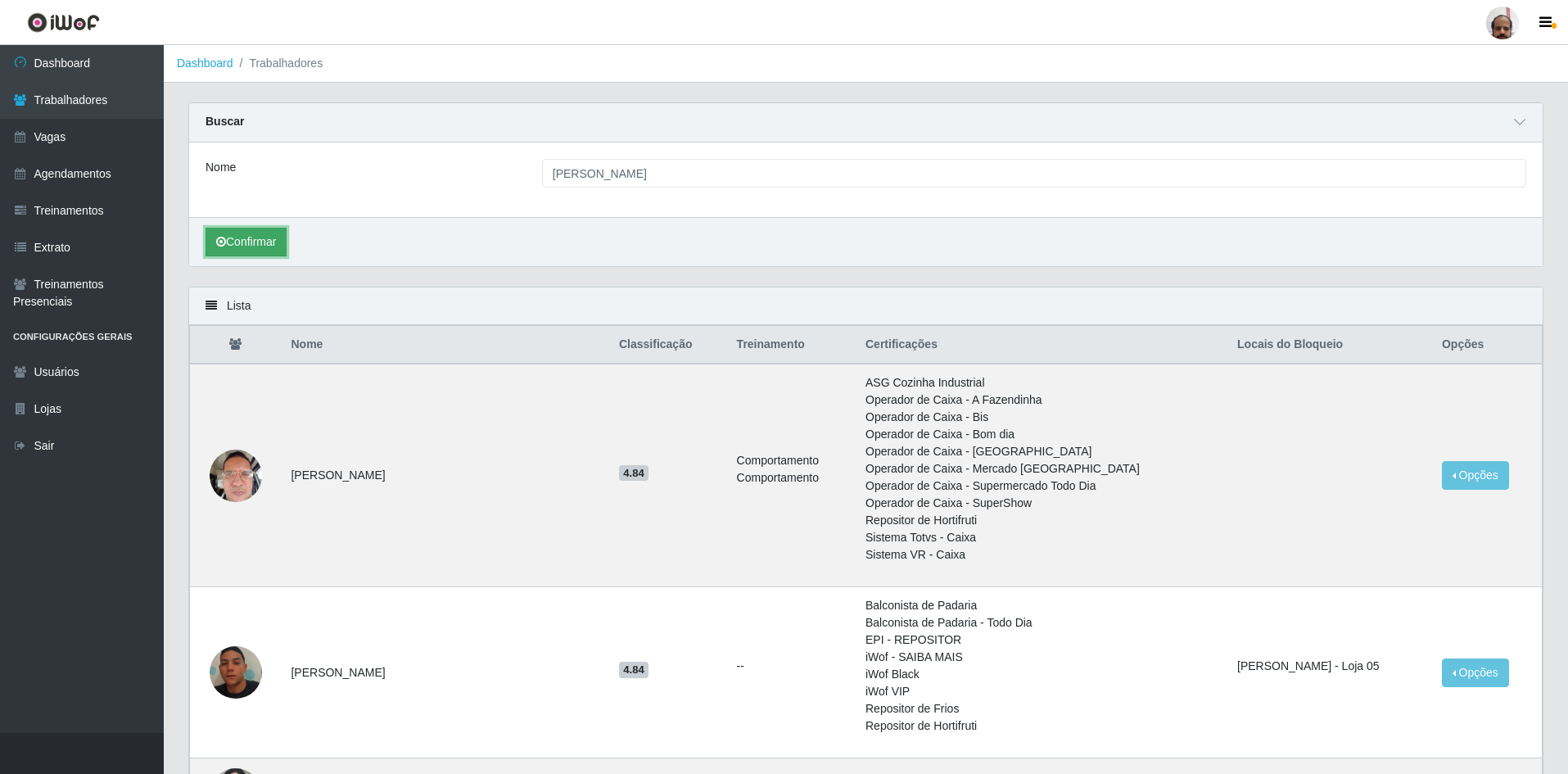
click at [251, 239] on button "Confirmar" at bounding box center [246, 242] width 81 height 29
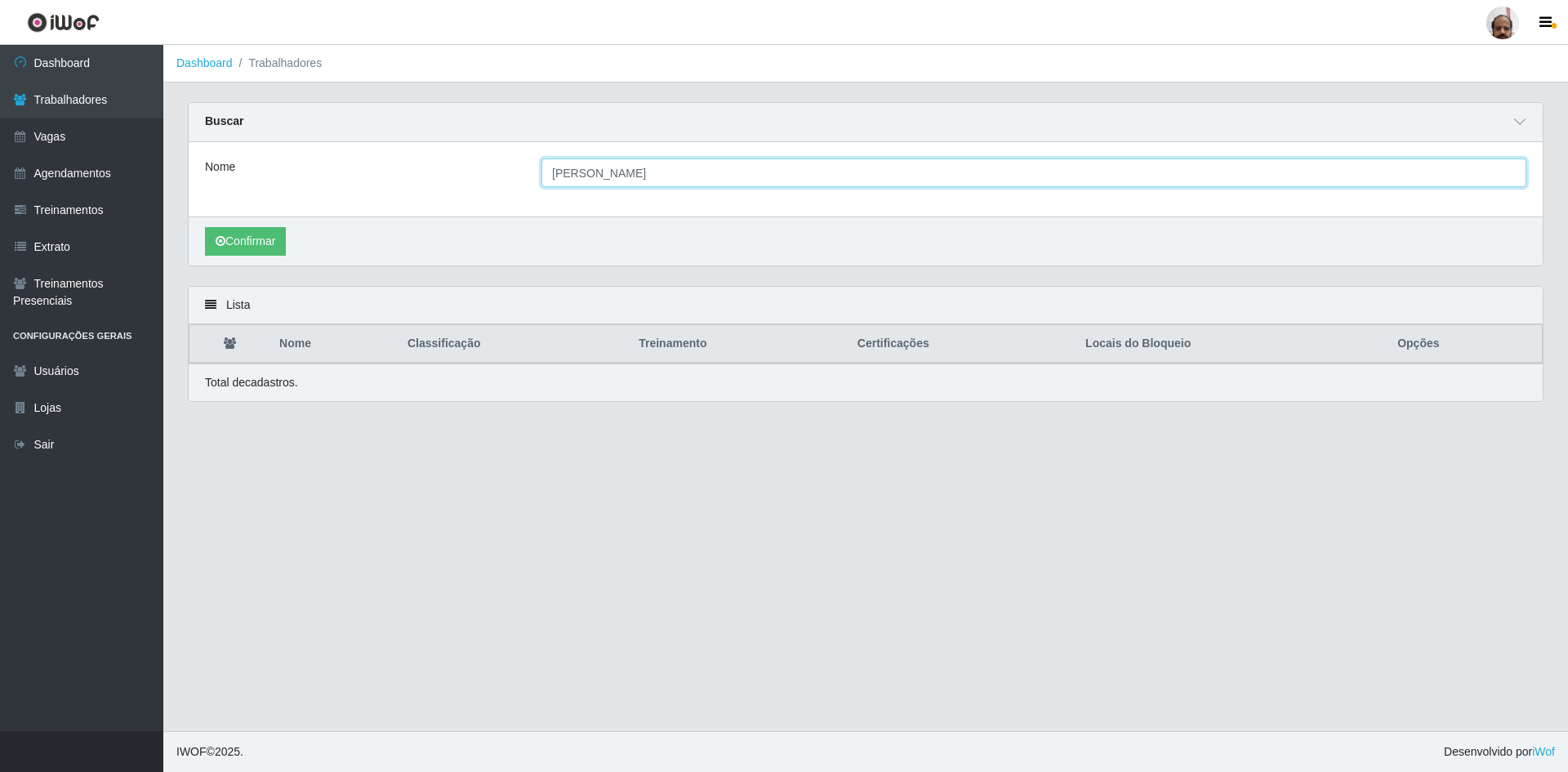
click at [677, 177] on input "[PERSON_NAME]" at bounding box center [1034, 173] width 985 height 29
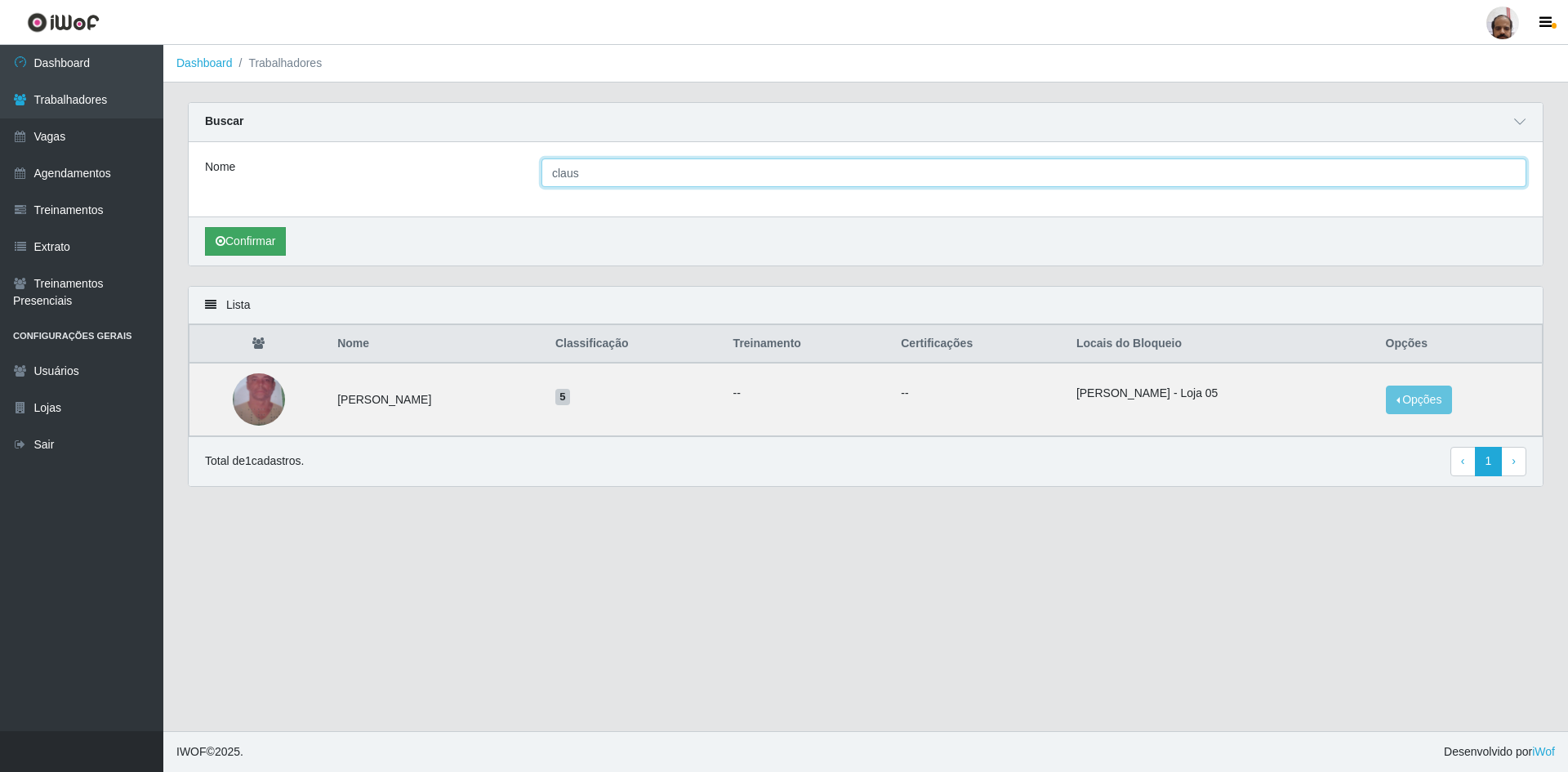
type input "claus"
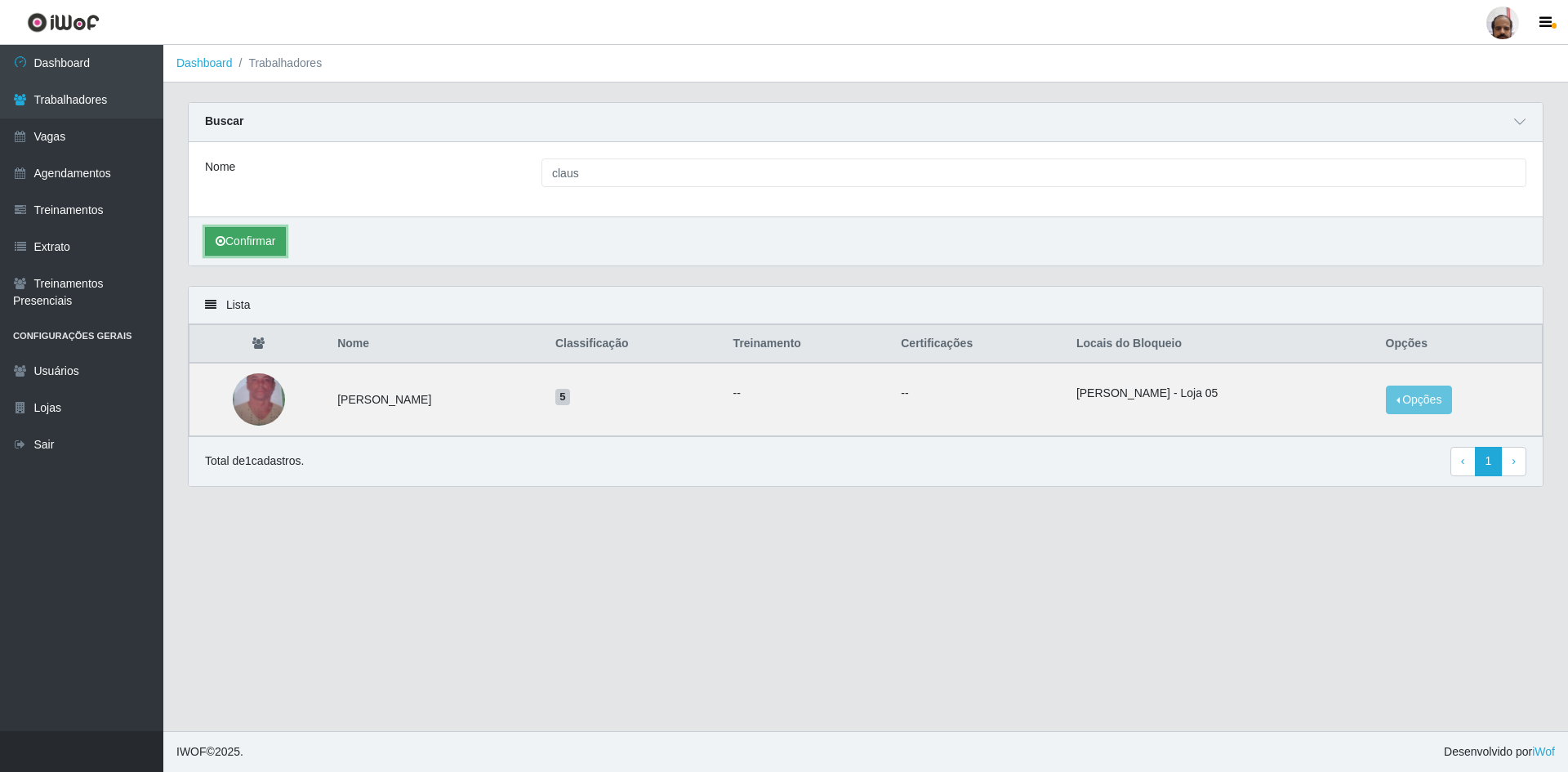
click at [243, 238] on button "Confirmar" at bounding box center [246, 241] width 81 height 29
click at [264, 403] on img at bounding box center [259, 399] width 52 height 93
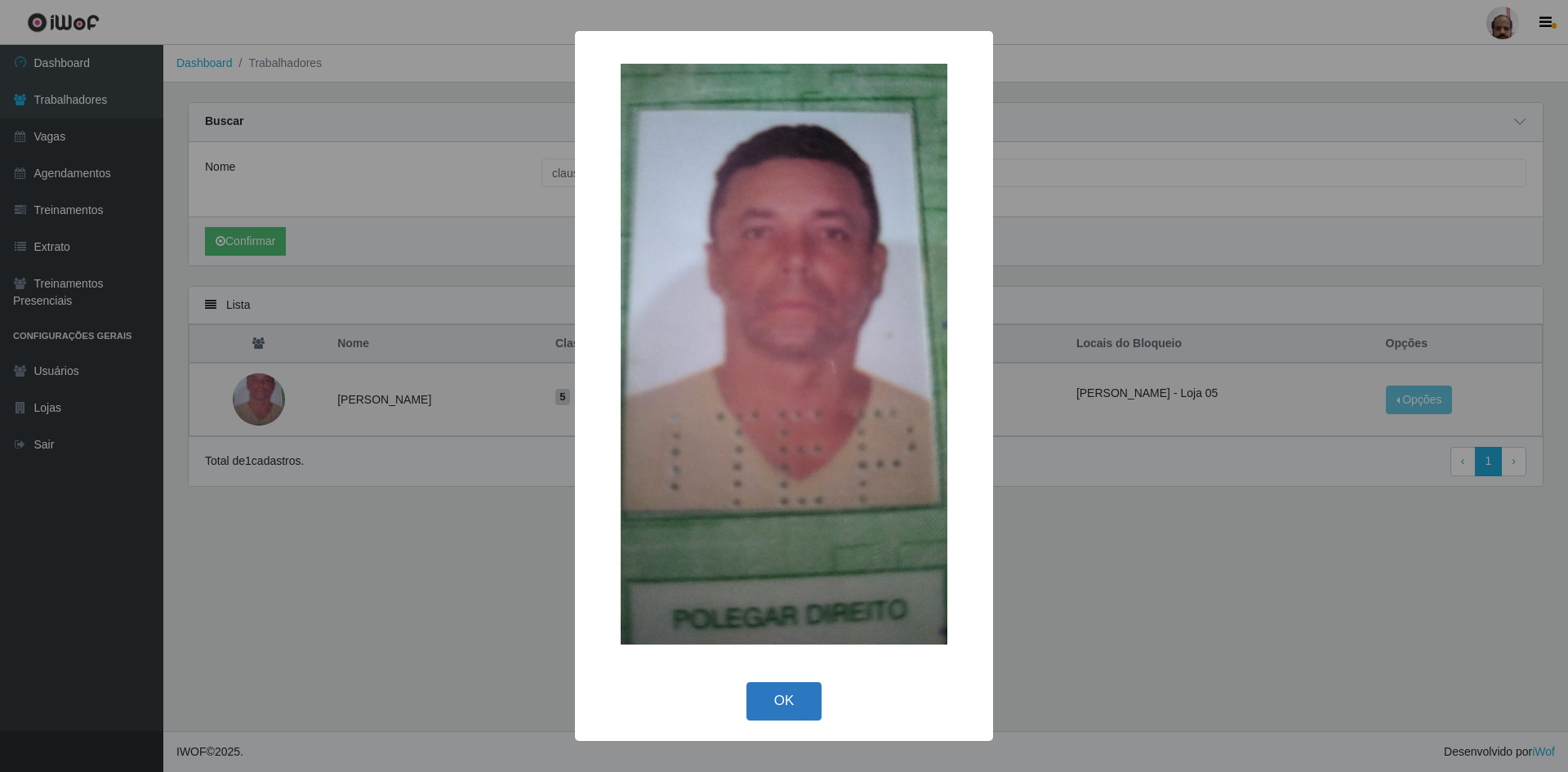
click at [764, 698] on button "OK" at bounding box center [784, 701] width 76 height 39
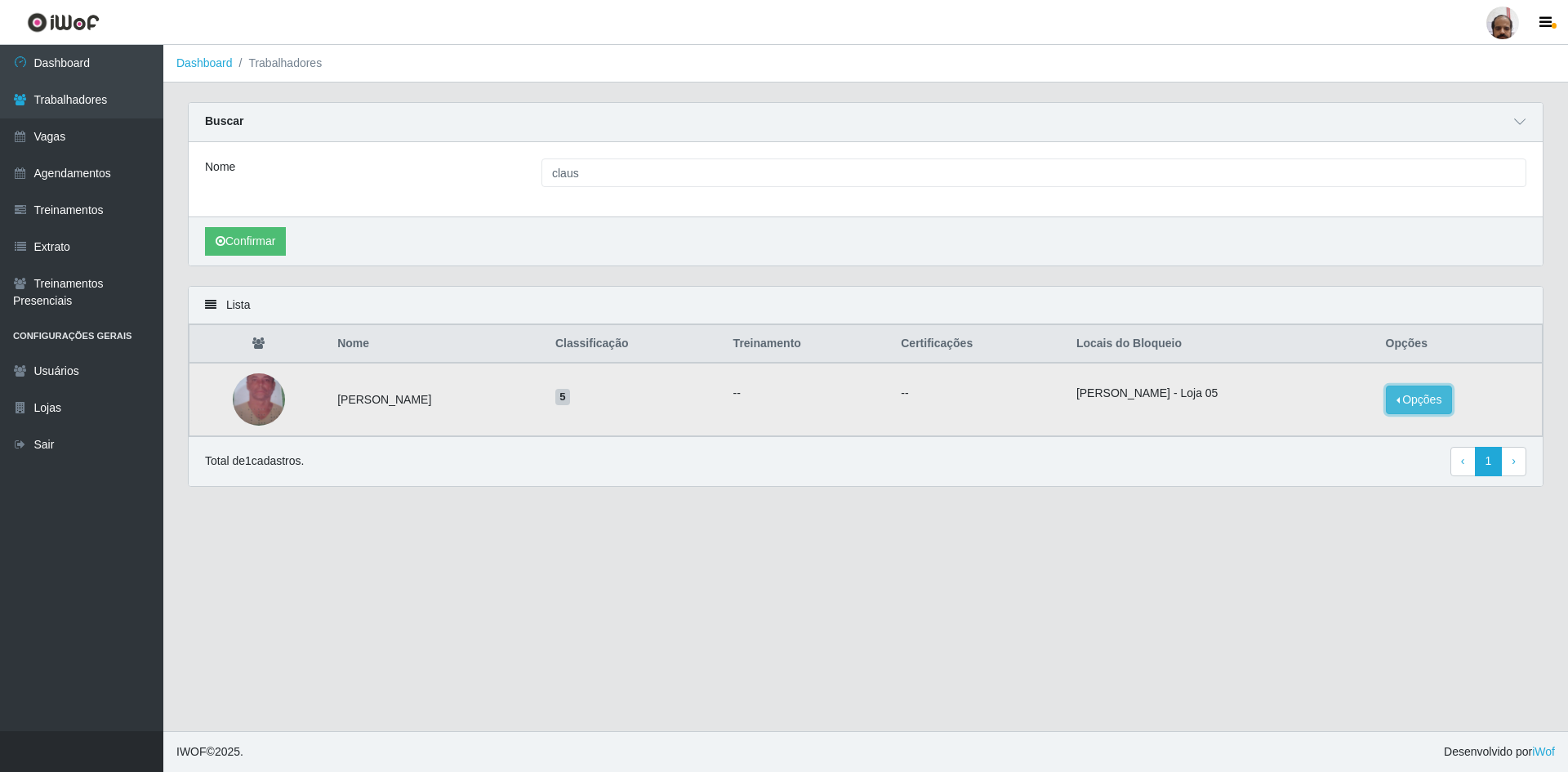
click at [1407, 403] on button "Opções" at bounding box center [1419, 399] width 67 height 29
click at [900, 585] on main "Dashboard Trabalhadores Carregando... Buscar Nome claus Confirmar Lista Nome Cl…" at bounding box center [865, 388] width 1404 height 686
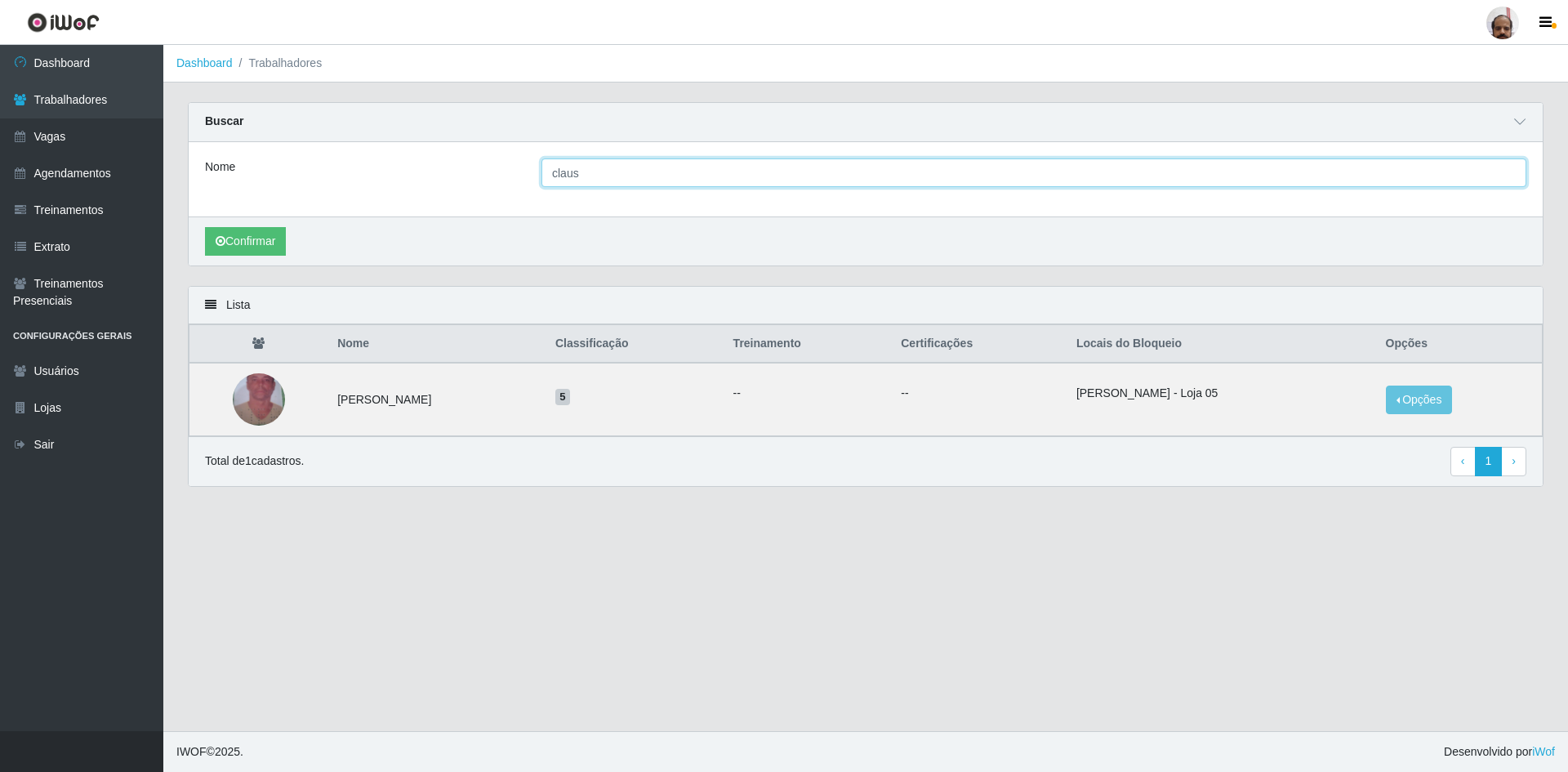
drag, startPoint x: 502, startPoint y: 182, endPoint x: 437, endPoint y: 186, distance: 65.1
click at [439, 186] on div "Nome claus" at bounding box center [865, 173] width 1346 height 29
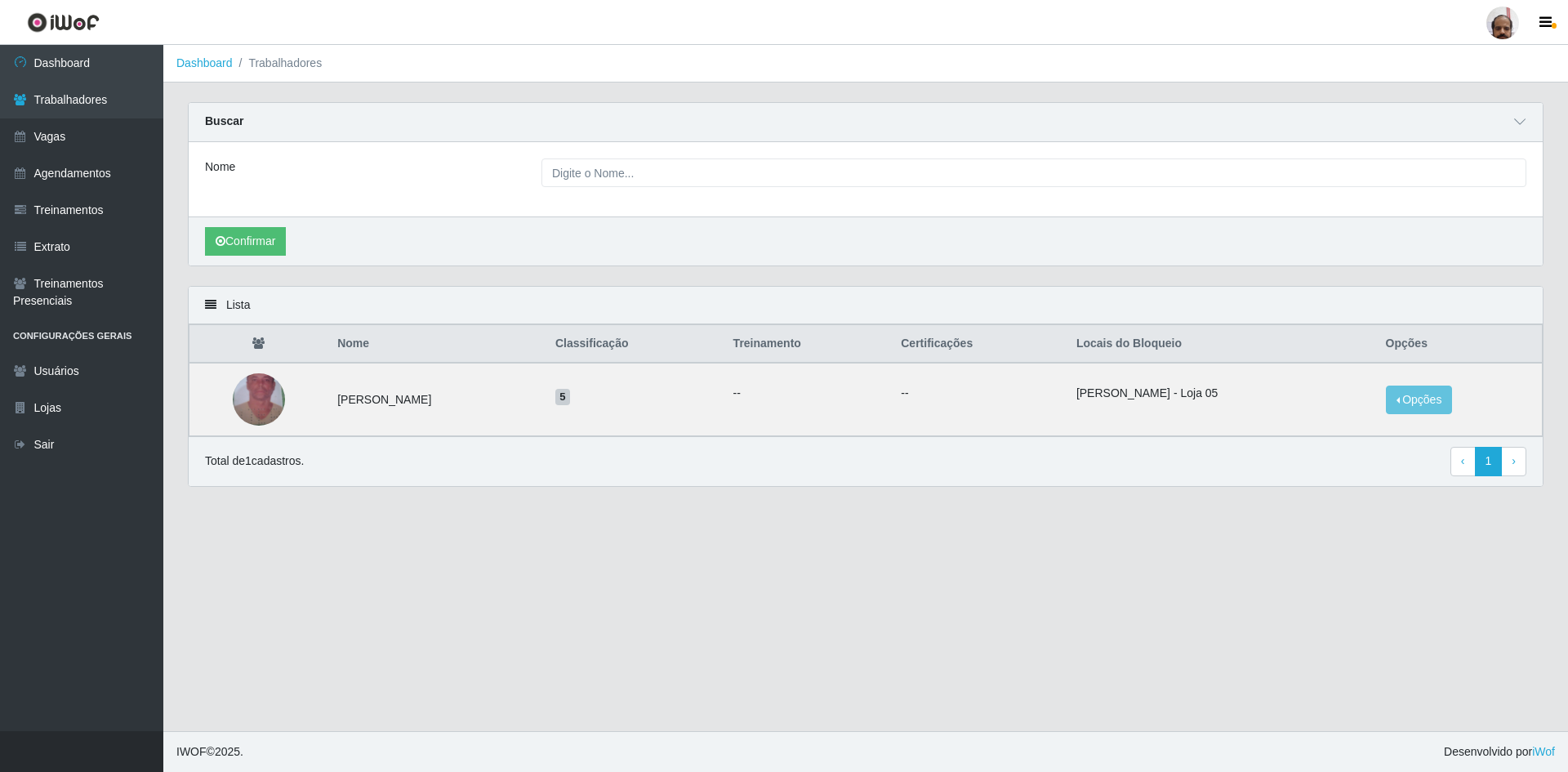
drag, startPoint x: 644, startPoint y: 563, endPoint x: 488, endPoint y: 482, distance: 175.8
click at [641, 561] on main "Dashboard Trabalhadores Carregando... Buscar Nome Confirmar Lista Nome Classifi…" at bounding box center [865, 388] width 1404 height 686
